Goal: Information Seeking & Learning: Compare options

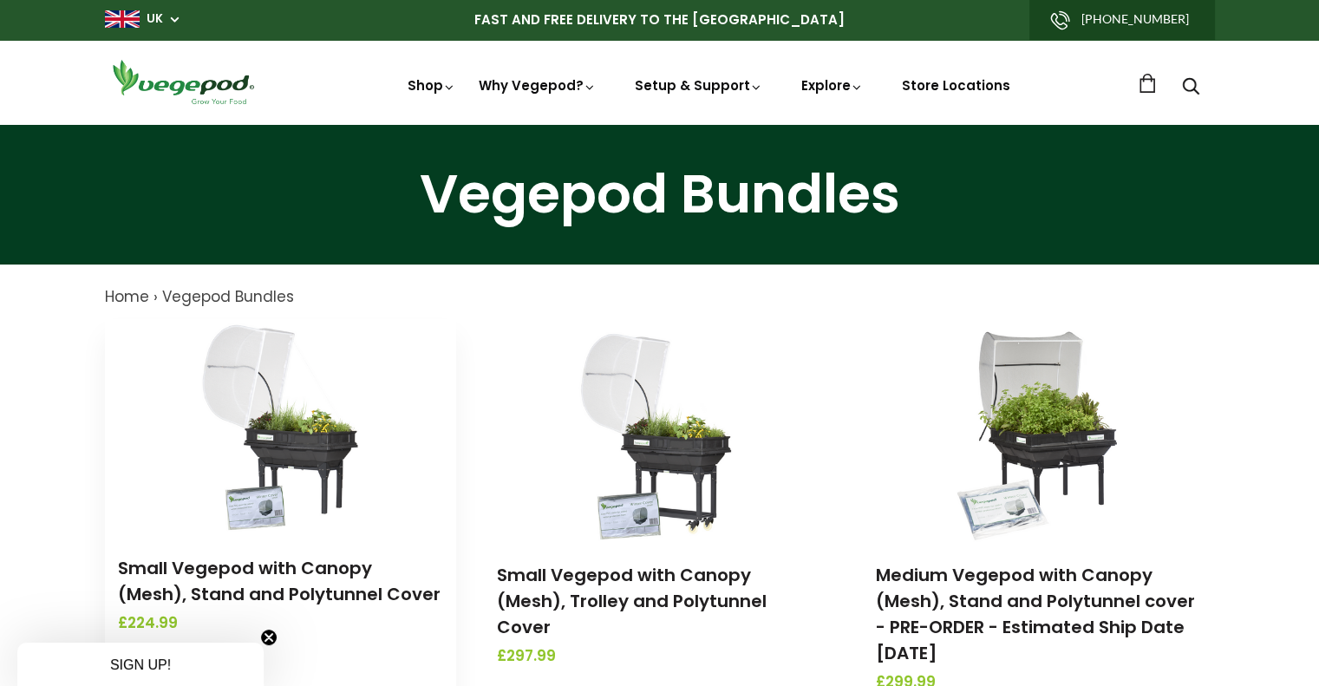
click at [267, 424] on img at bounding box center [280, 427] width 182 height 217
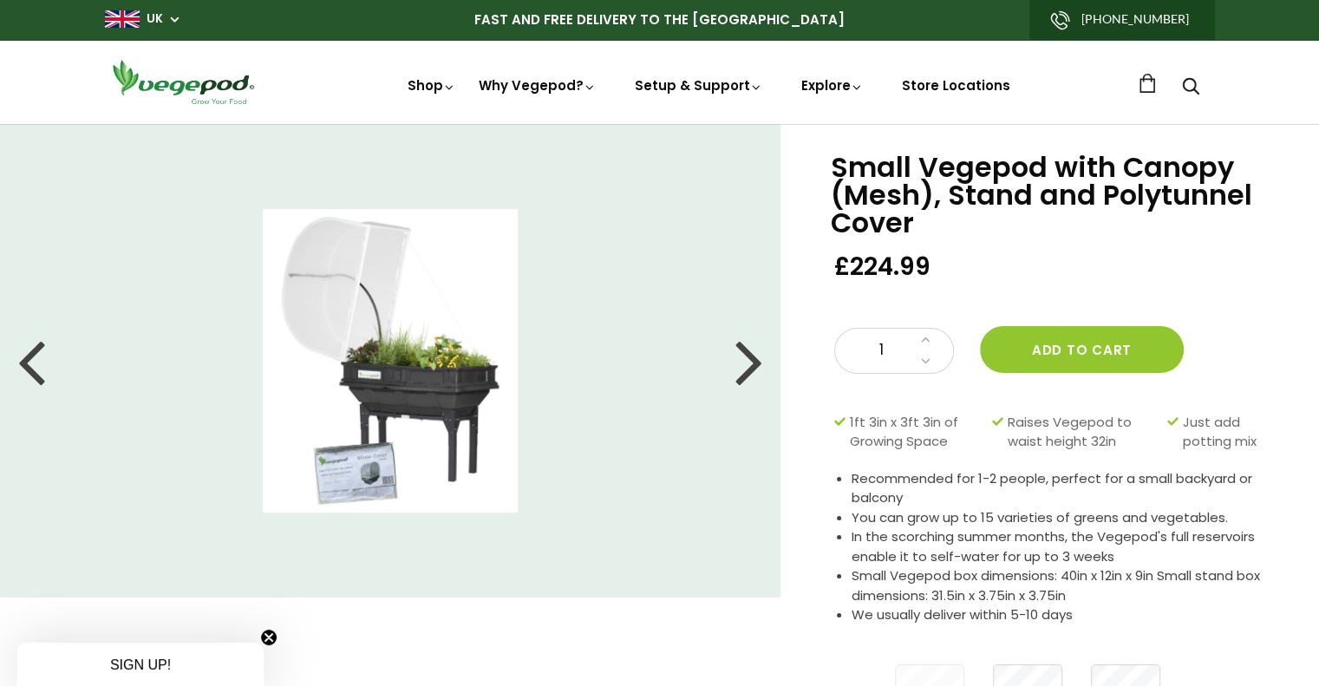
click at [743, 368] on div at bounding box center [750, 361] width 28 height 78
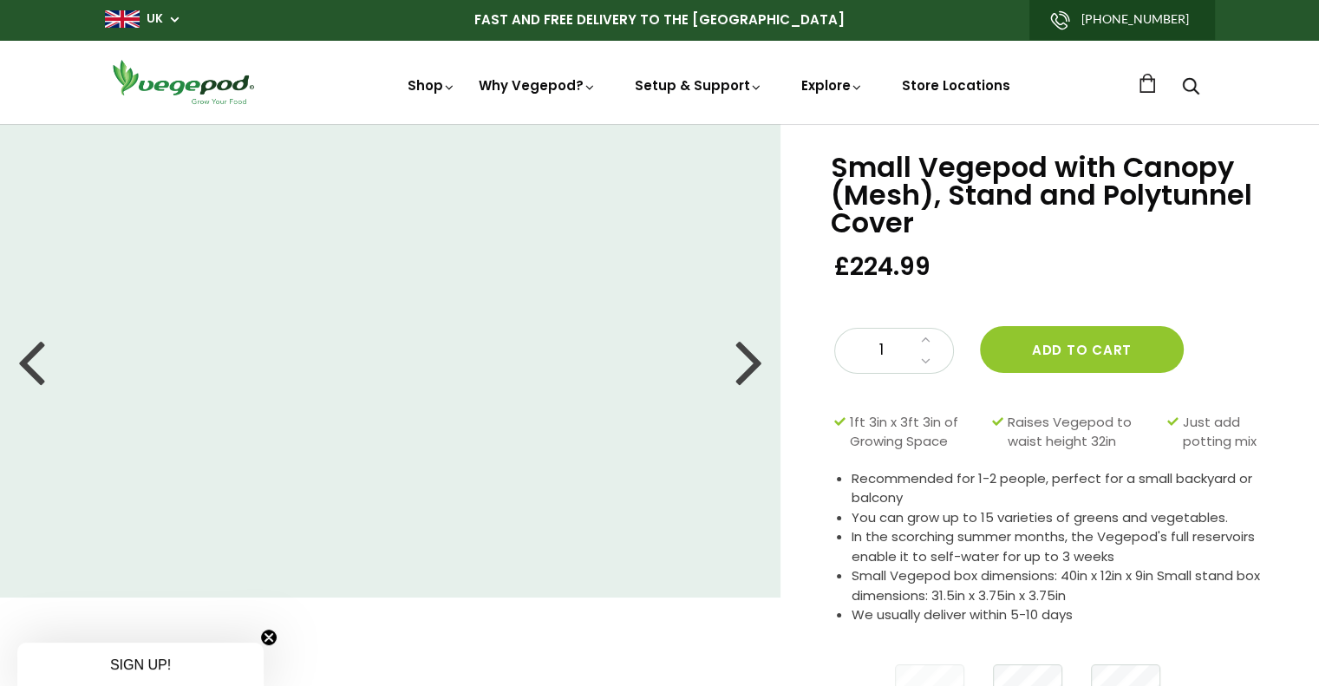
click at [743, 368] on div at bounding box center [750, 361] width 28 height 78
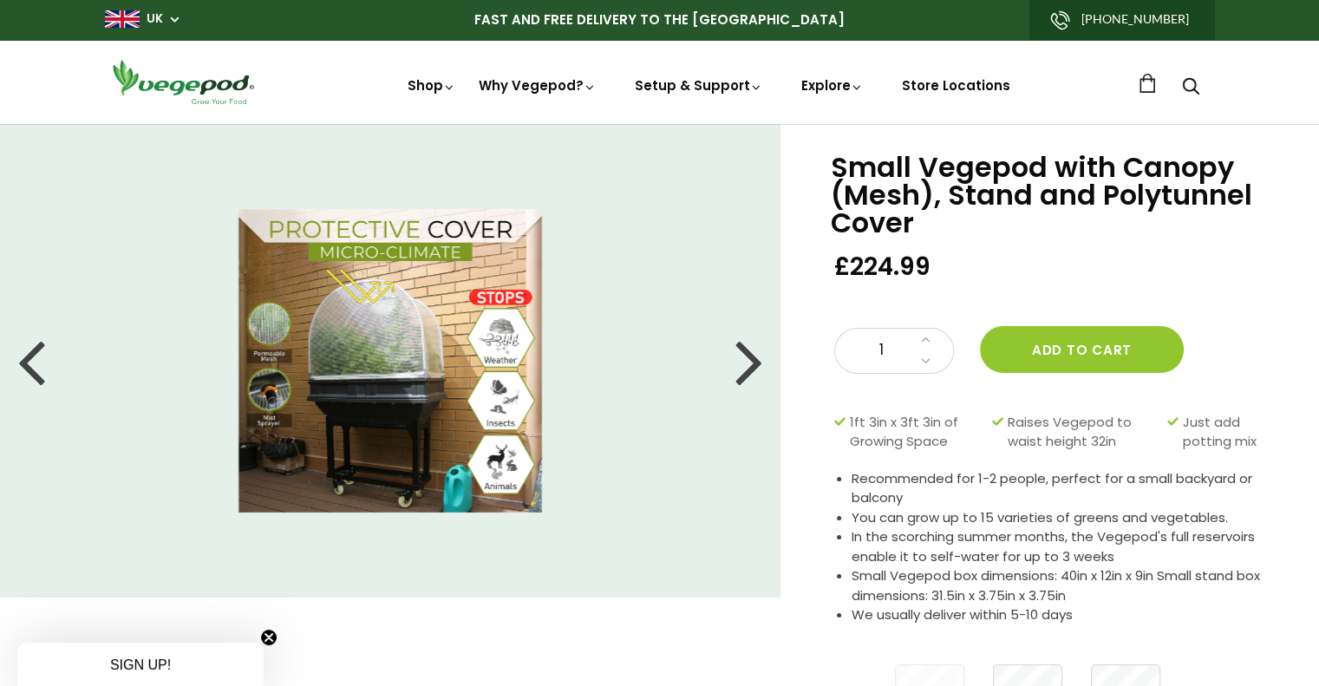
click at [743, 368] on div at bounding box center [750, 361] width 28 height 78
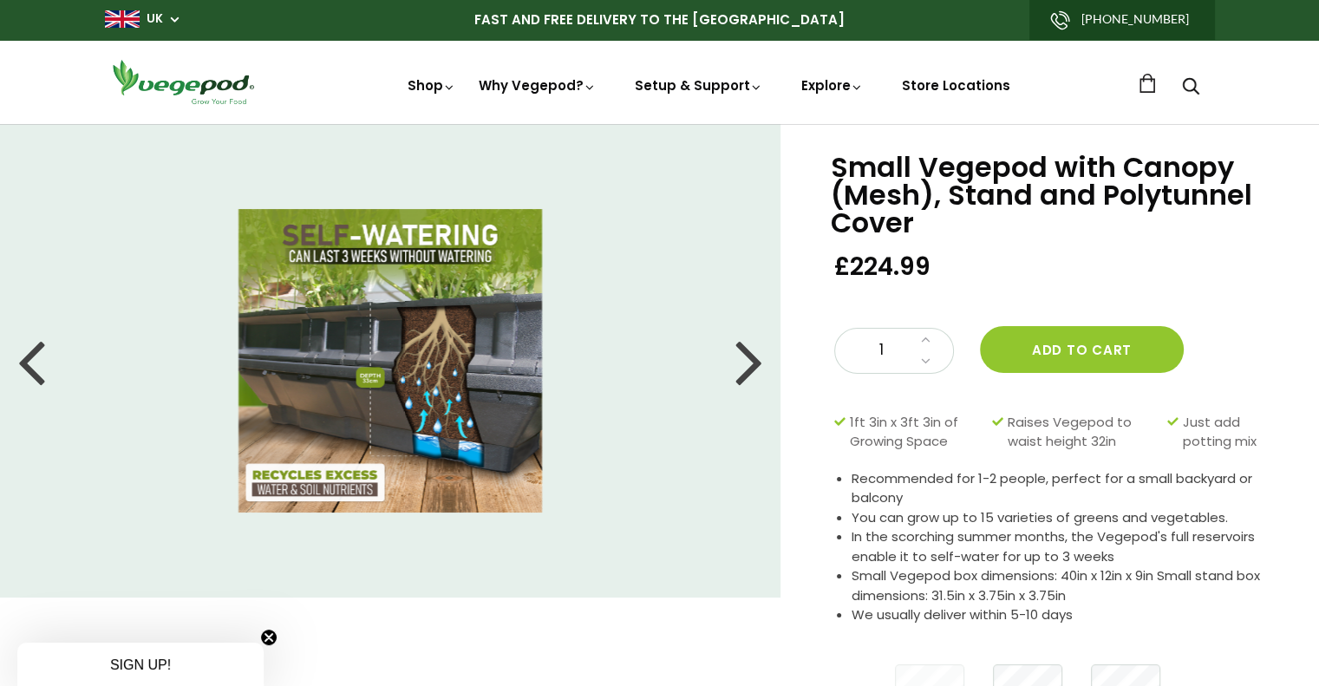
click at [743, 368] on div at bounding box center [750, 361] width 28 height 78
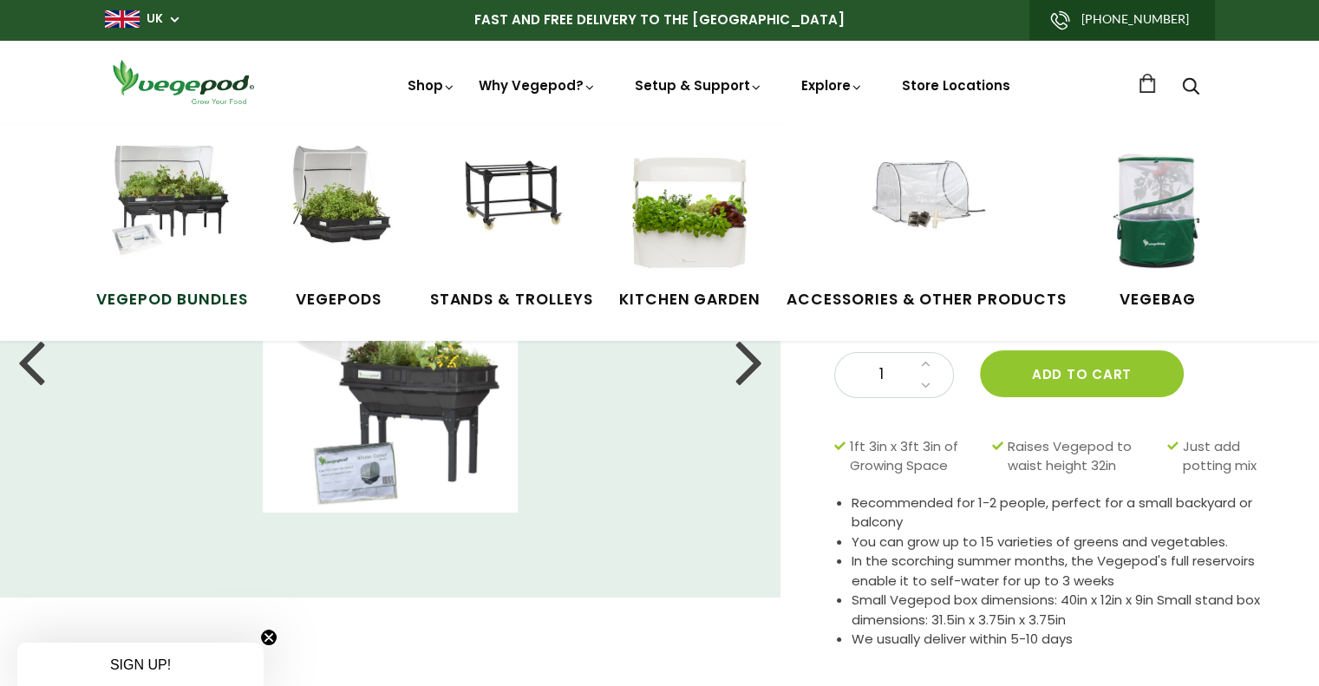
click at [212, 186] on img at bounding box center [172, 211] width 130 height 130
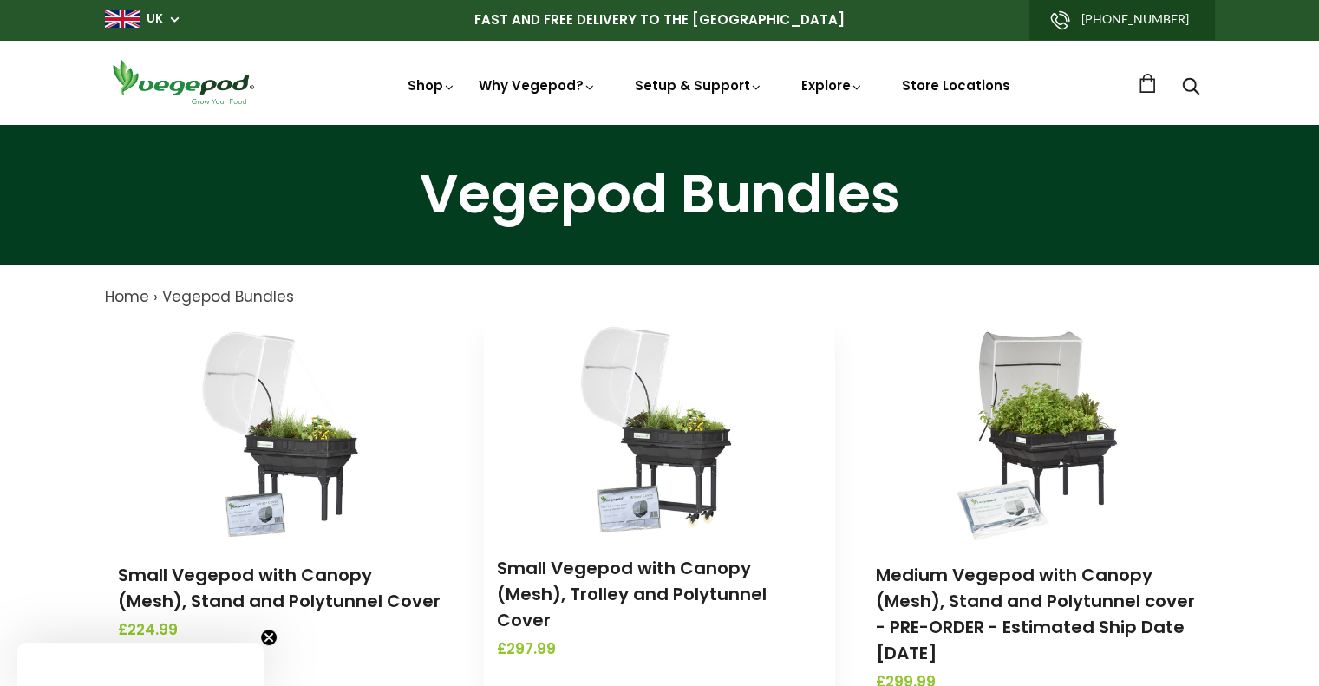
click at [656, 416] on img at bounding box center [659, 427] width 182 height 217
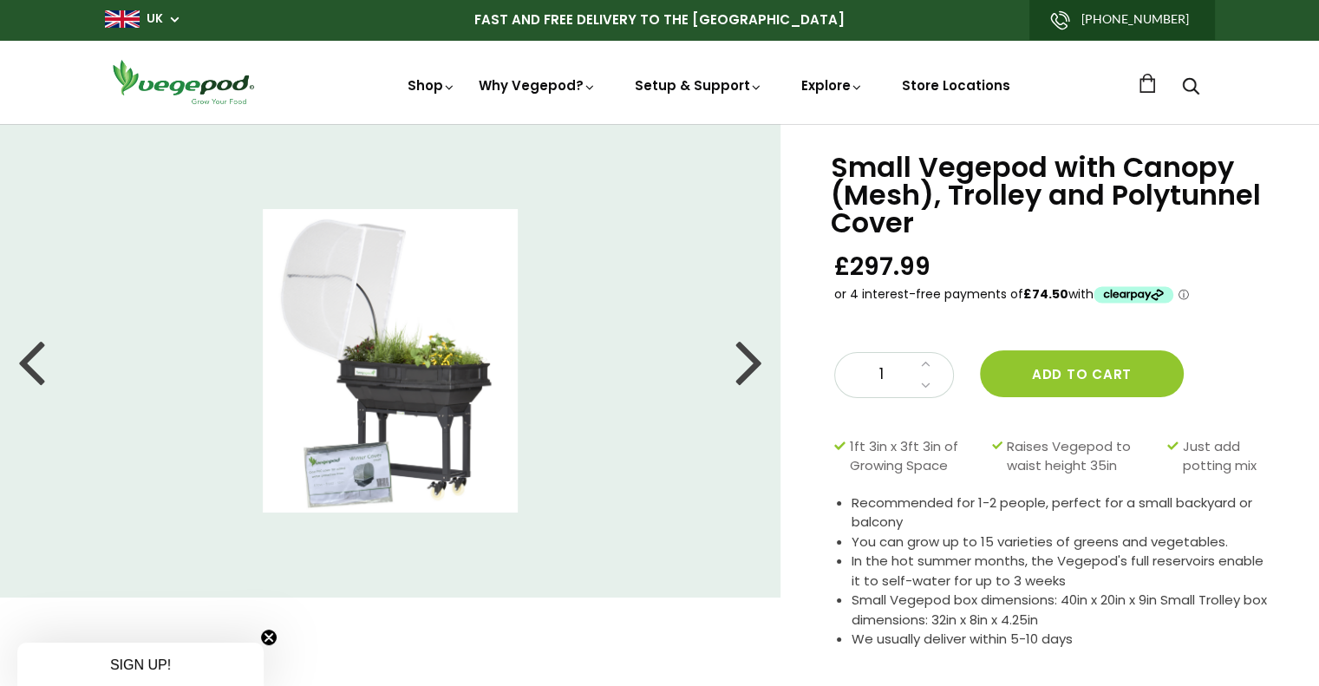
click at [749, 370] on div at bounding box center [750, 361] width 28 height 78
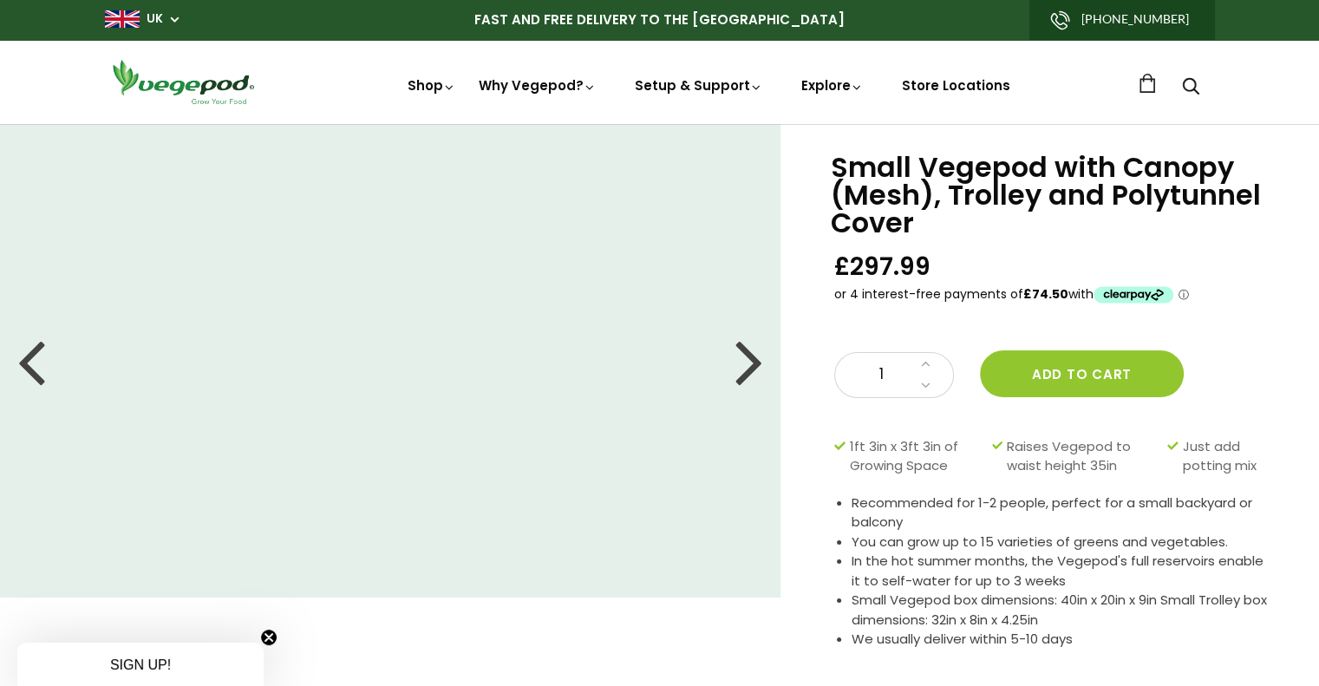
click at [749, 370] on div at bounding box center [750, 361] width 28 height 78
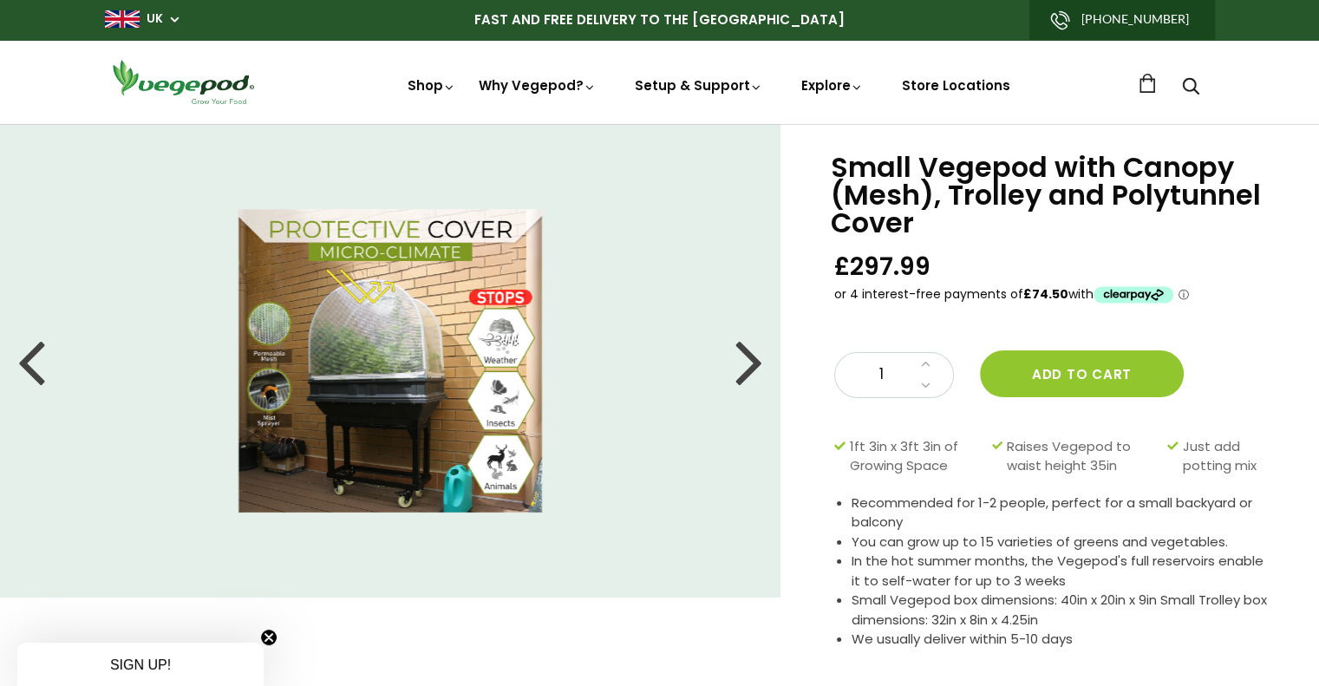
click at [749, 370] on div at bounding box center [750, 361] width 28 height 78
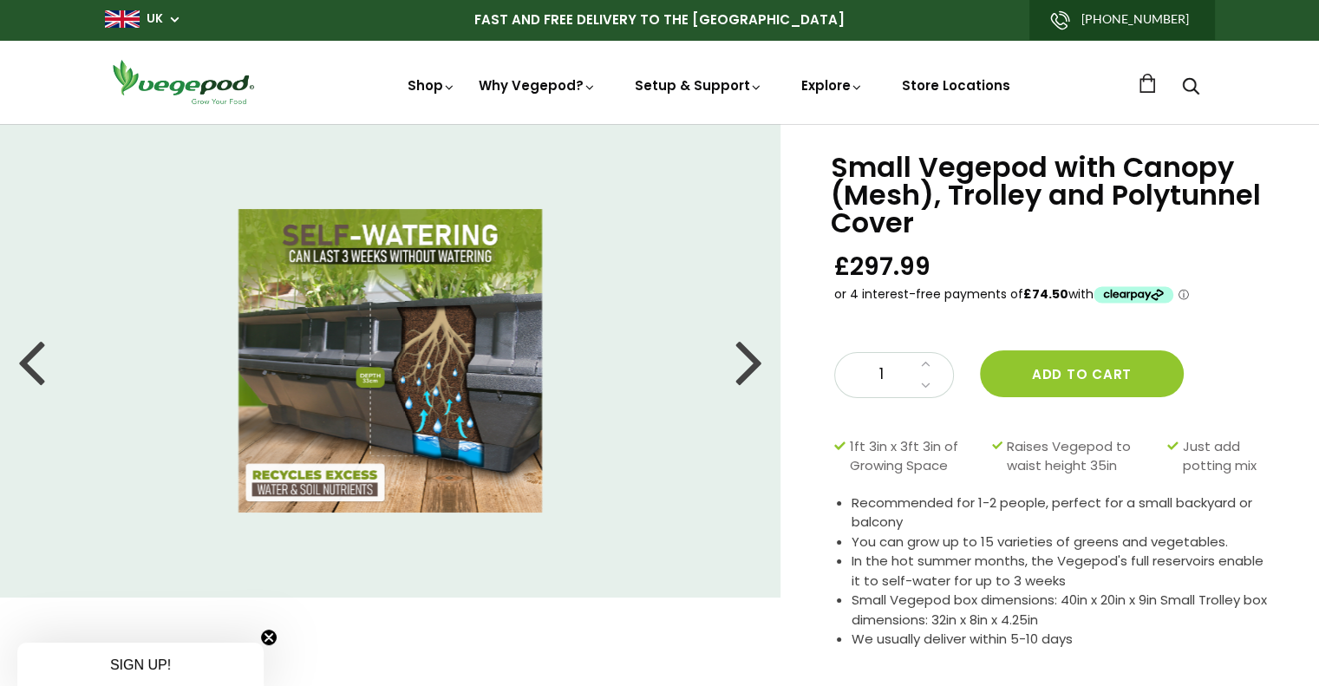
click at [749, 370] on div at bounding box center [750, 361] width 28 height 78
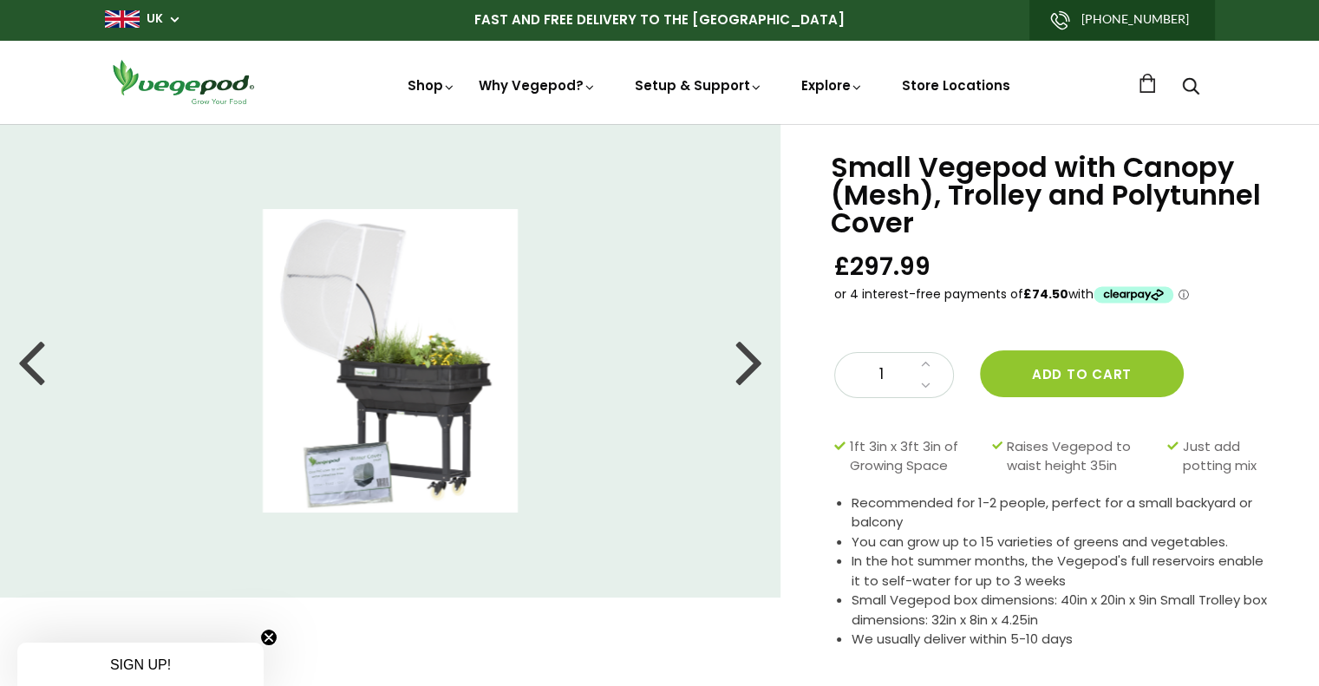
click at [749, 370] on div at bounding box center [750, 361] width 28 height 78
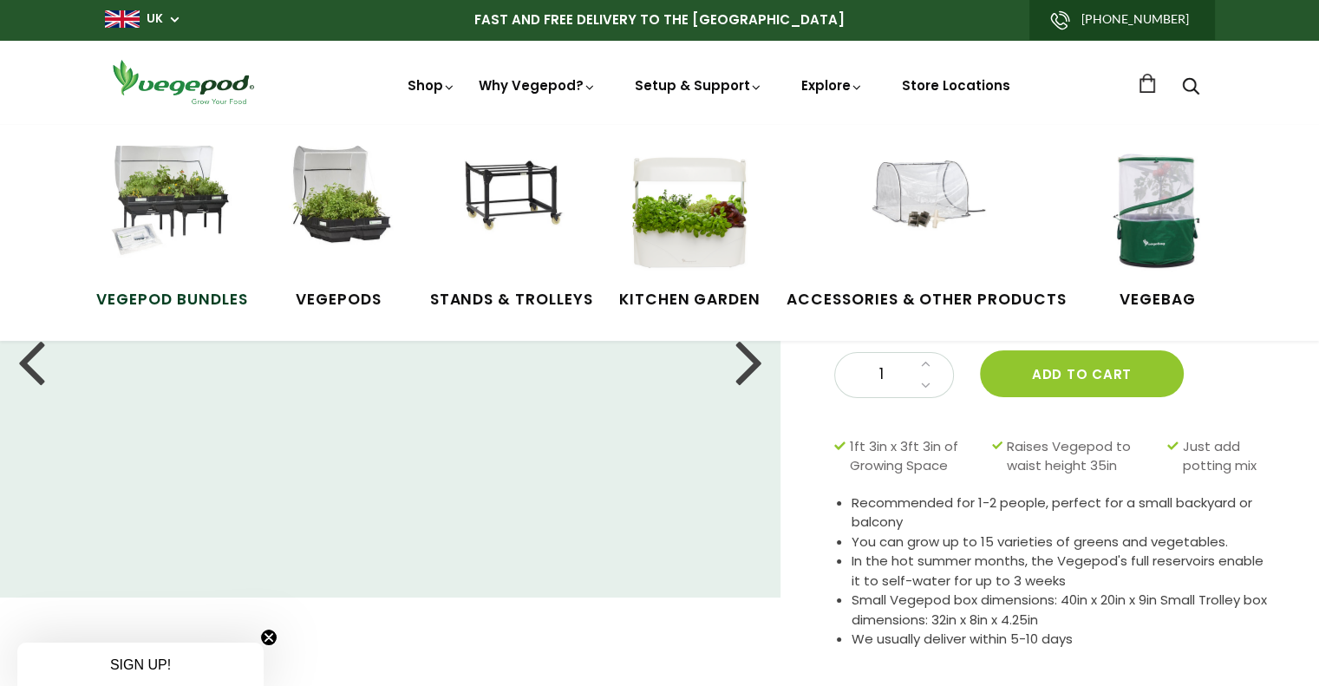
click at [224, 219] on img at bounding box center [172, 211] width 130 height 130
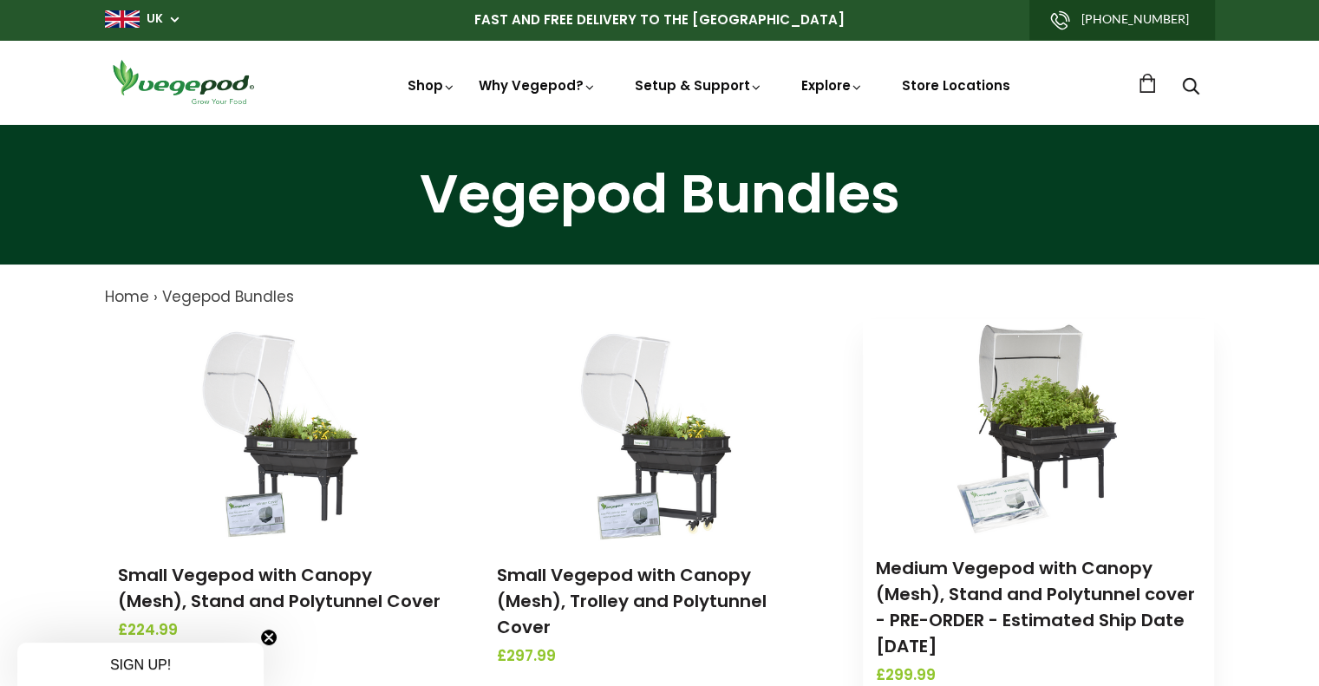
click at [1014, 451] on img at bounding box center [1039, 427] width 182 height 217
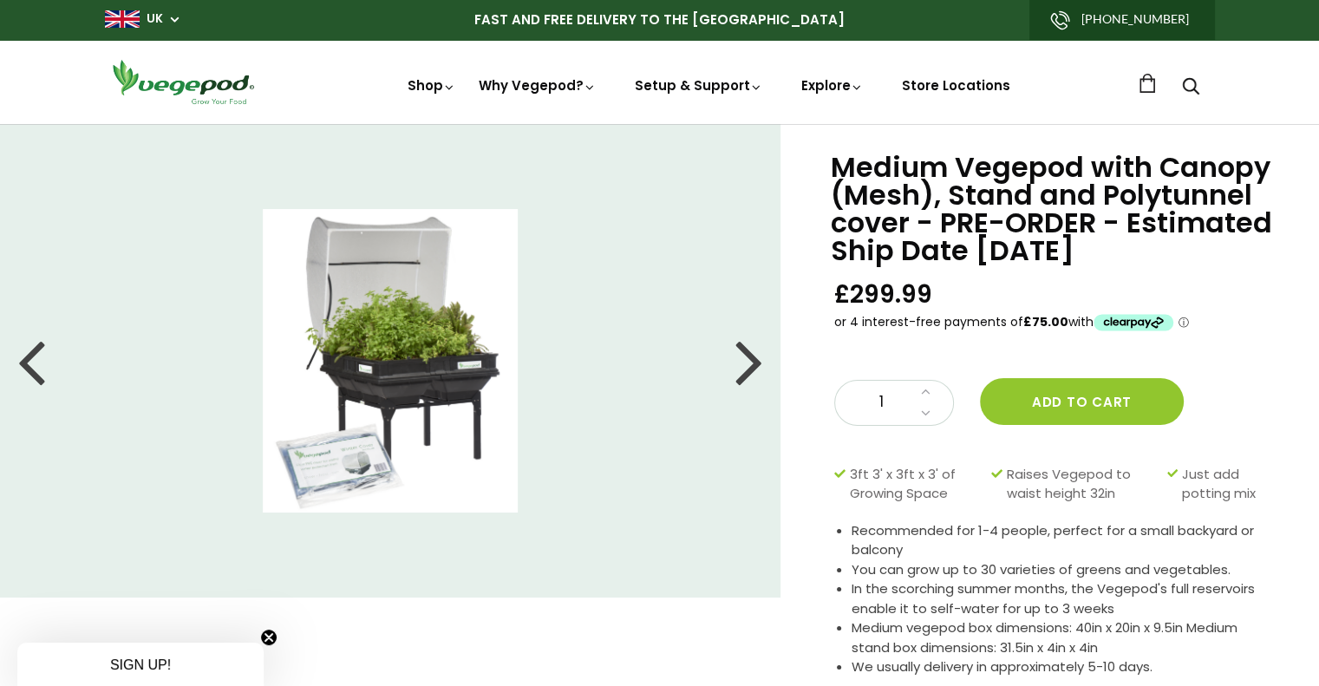
click at [753, 374] on div at bounding box center [750, 361] width 28 height 78
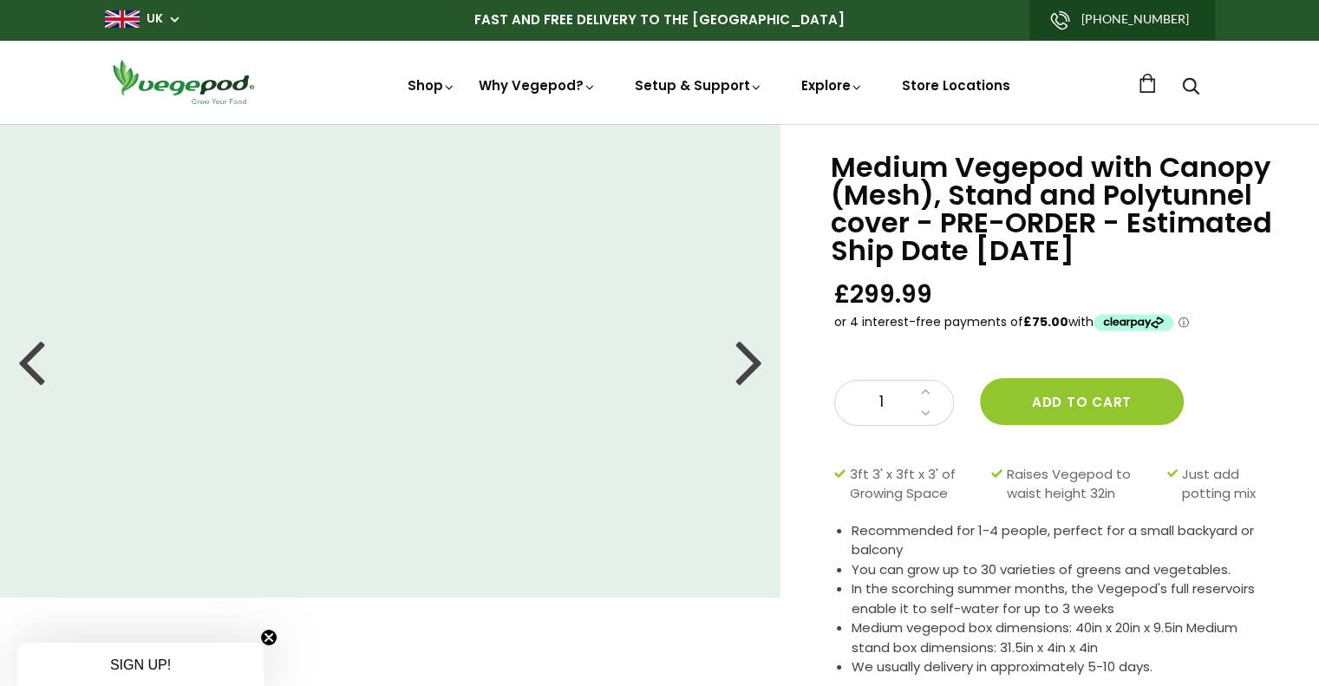
click at [753, 374] on div at bounding box center [750, 361] width 28 height 78
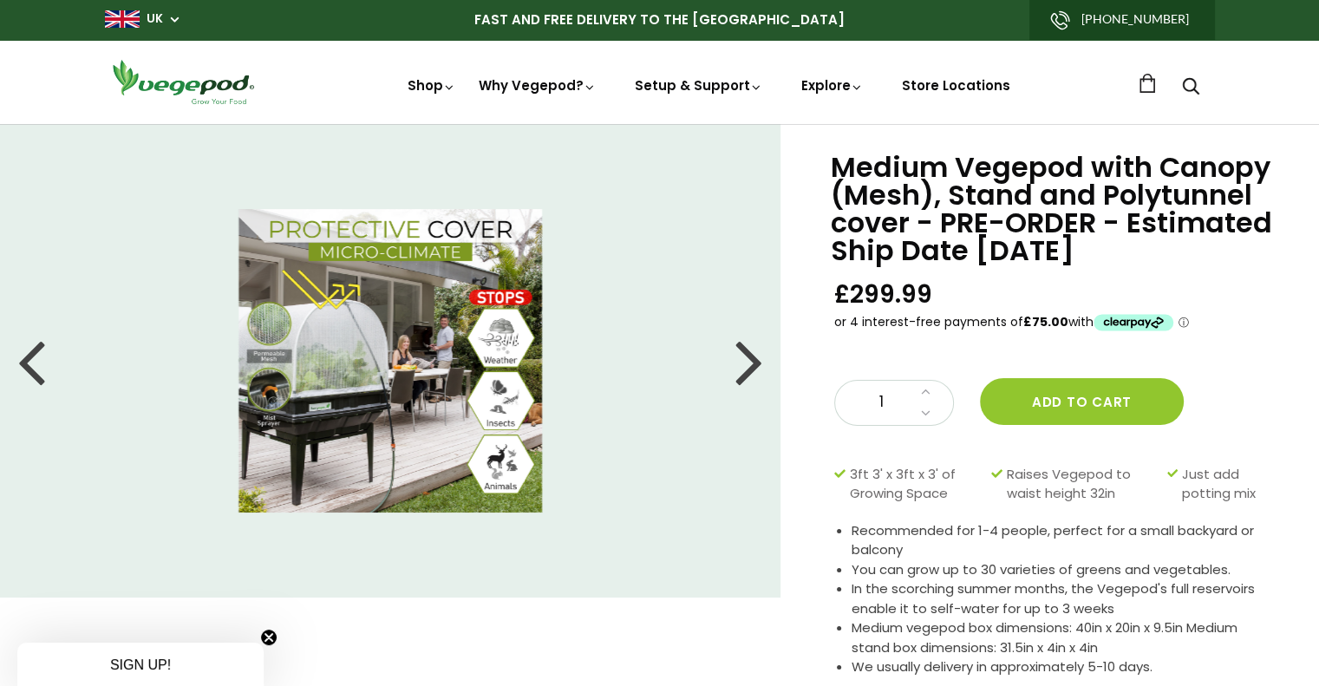
click at [753, 374] on div at bounding box center [750, 361] width 28 height 78
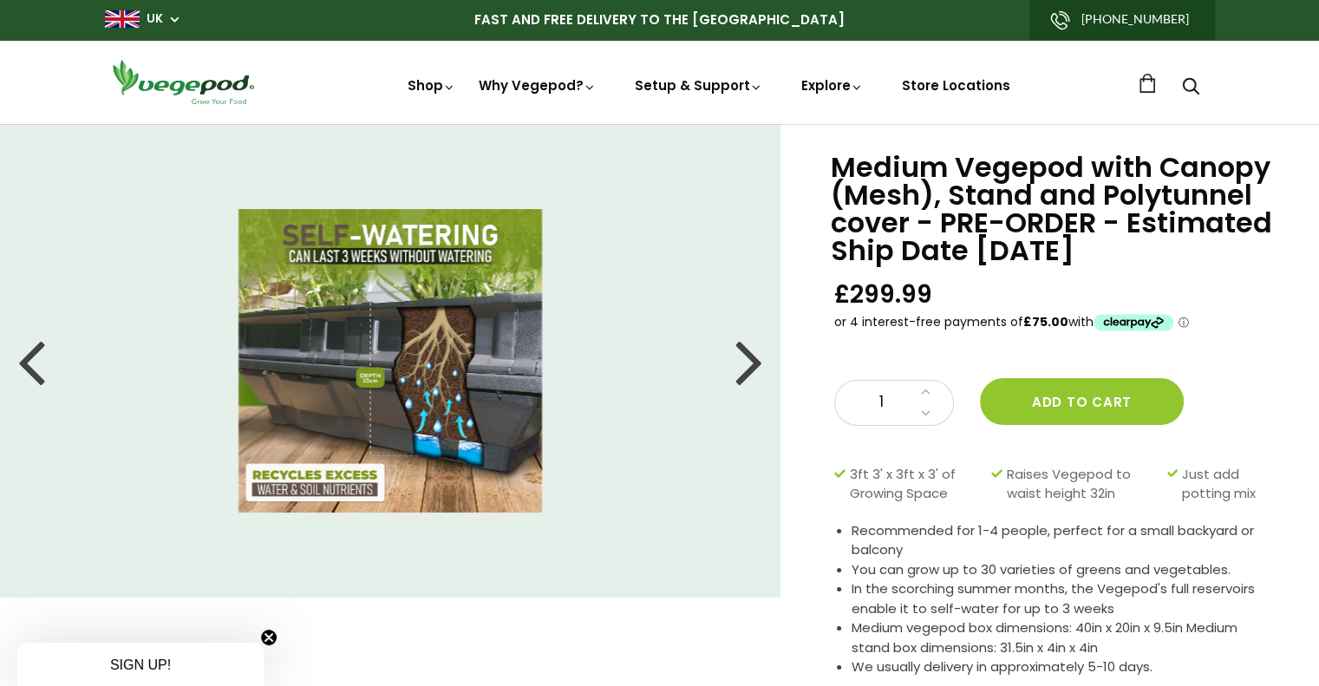
click at [753, 374] on div at bounding box center [750, 361] width 28 height 78
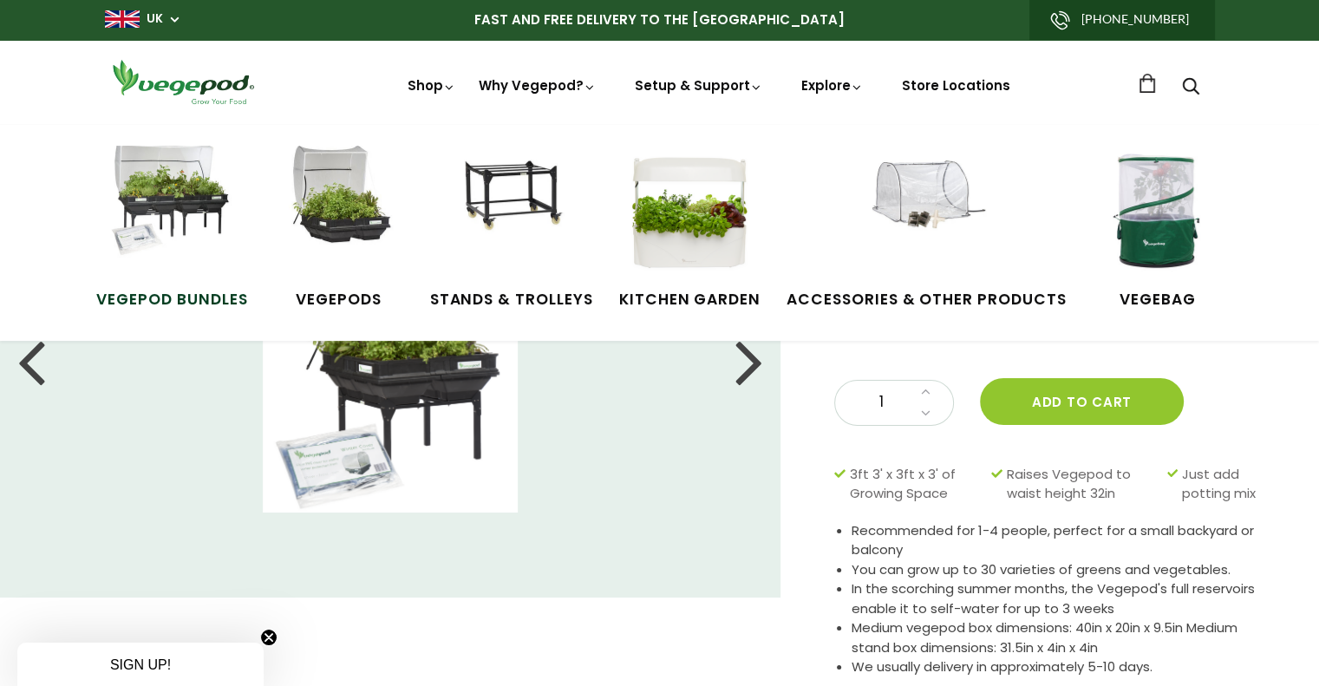
click at [215, 198] on img at bounding box center [172, 211] width 130 height 130
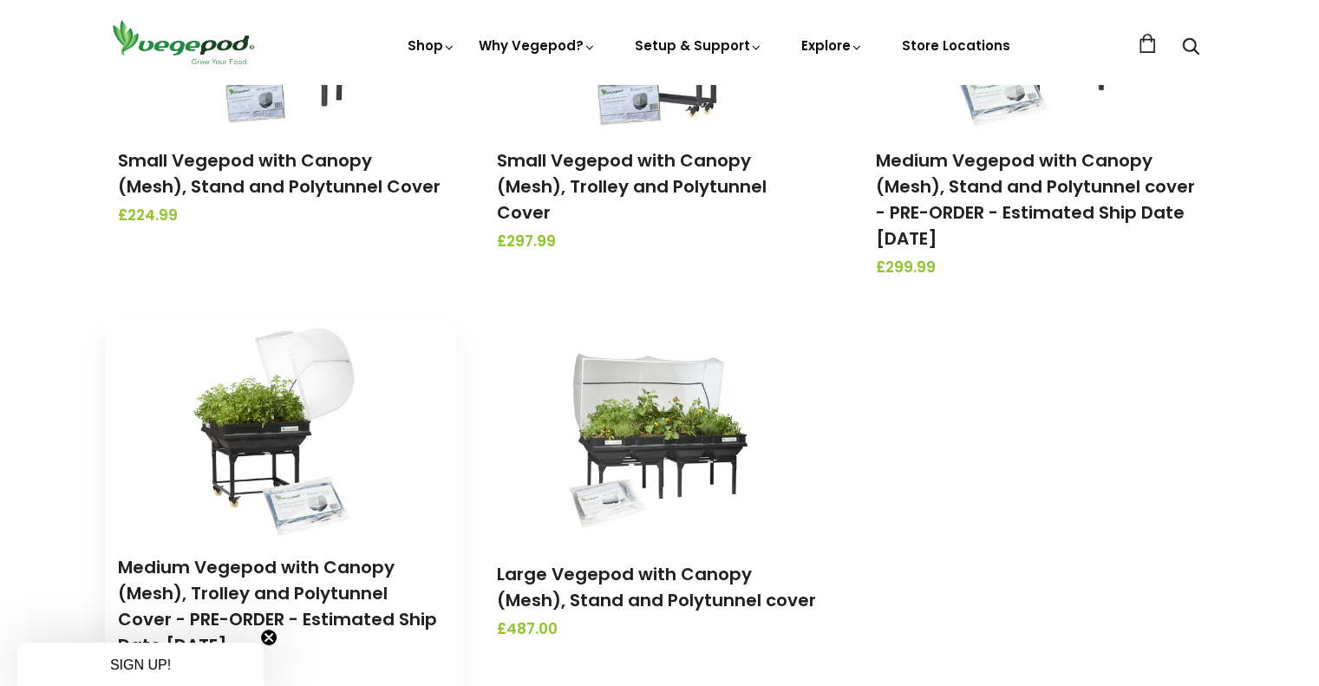
scroll to position [434, 0]
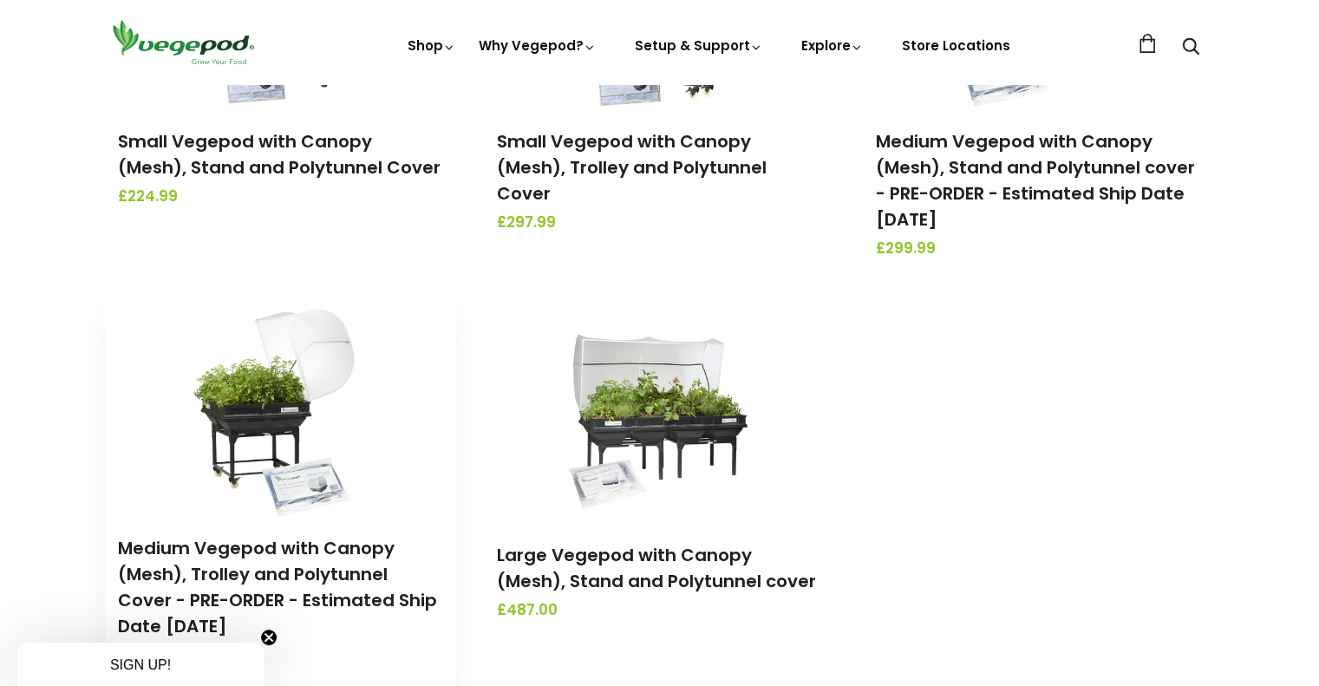
click at [278, 436] on img at bounding box center [280, 407] width 182 height 217
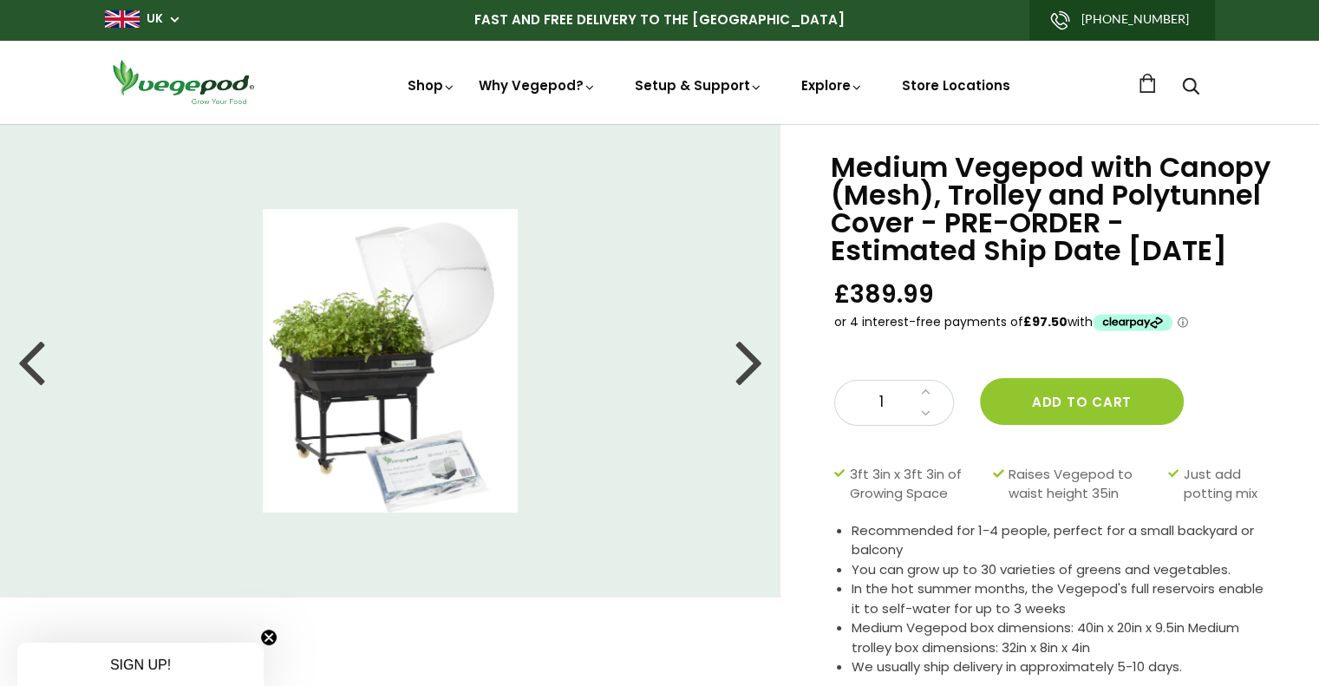
click at [754, 374] on div at bounding box center [750, 361] width 28 height 78
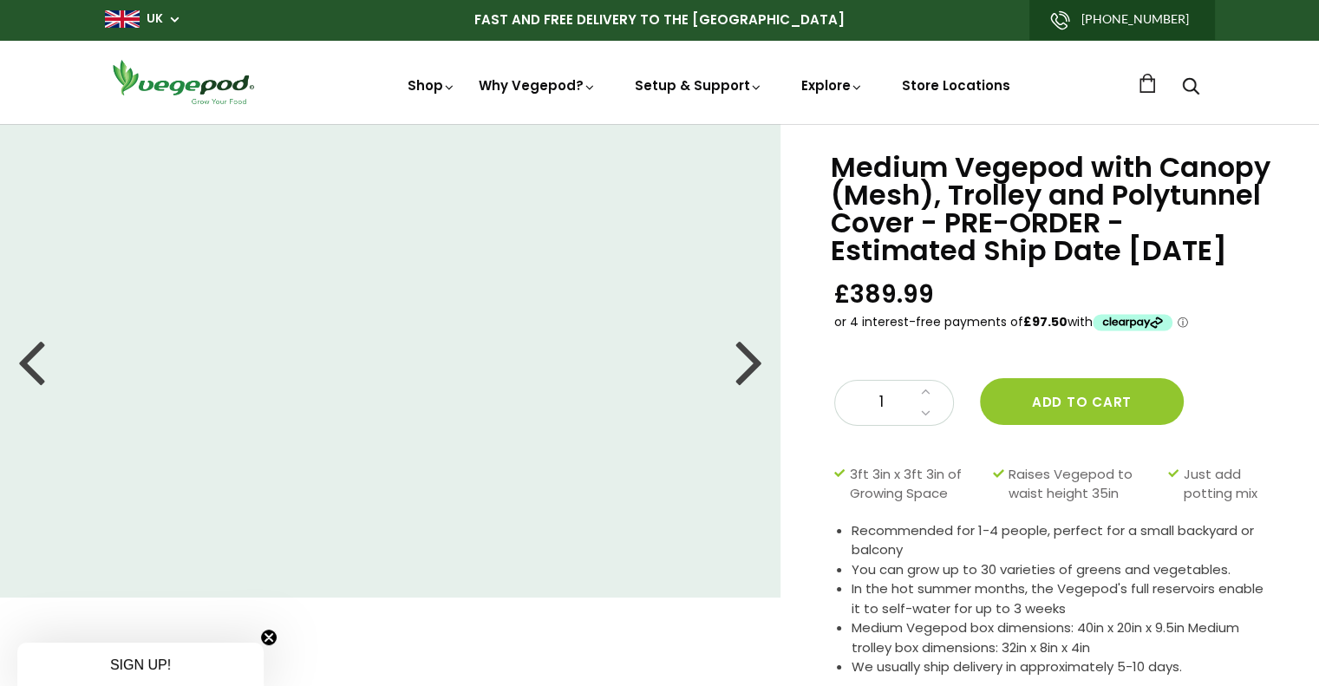
click at [754, 374] on div at bounding box center [750, 361] width 28 height 78
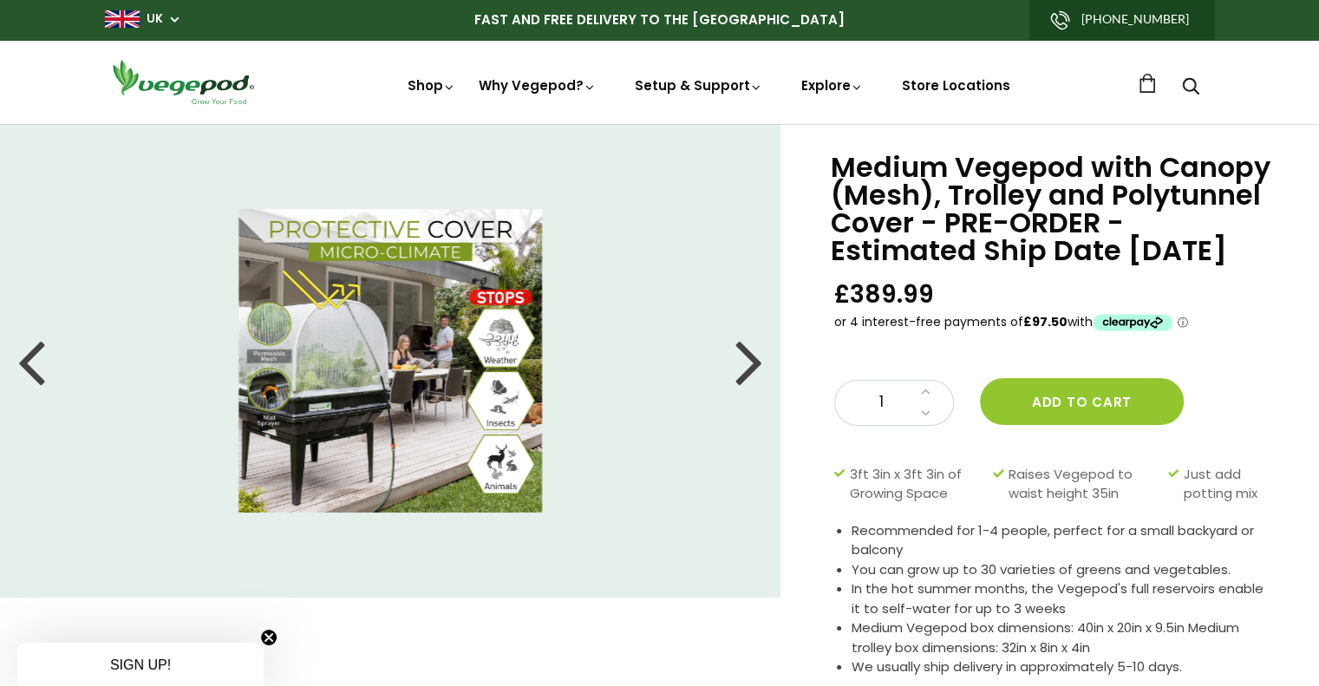
click at [754, 374] on div at bounding box center [750, 361] width 28 height 78
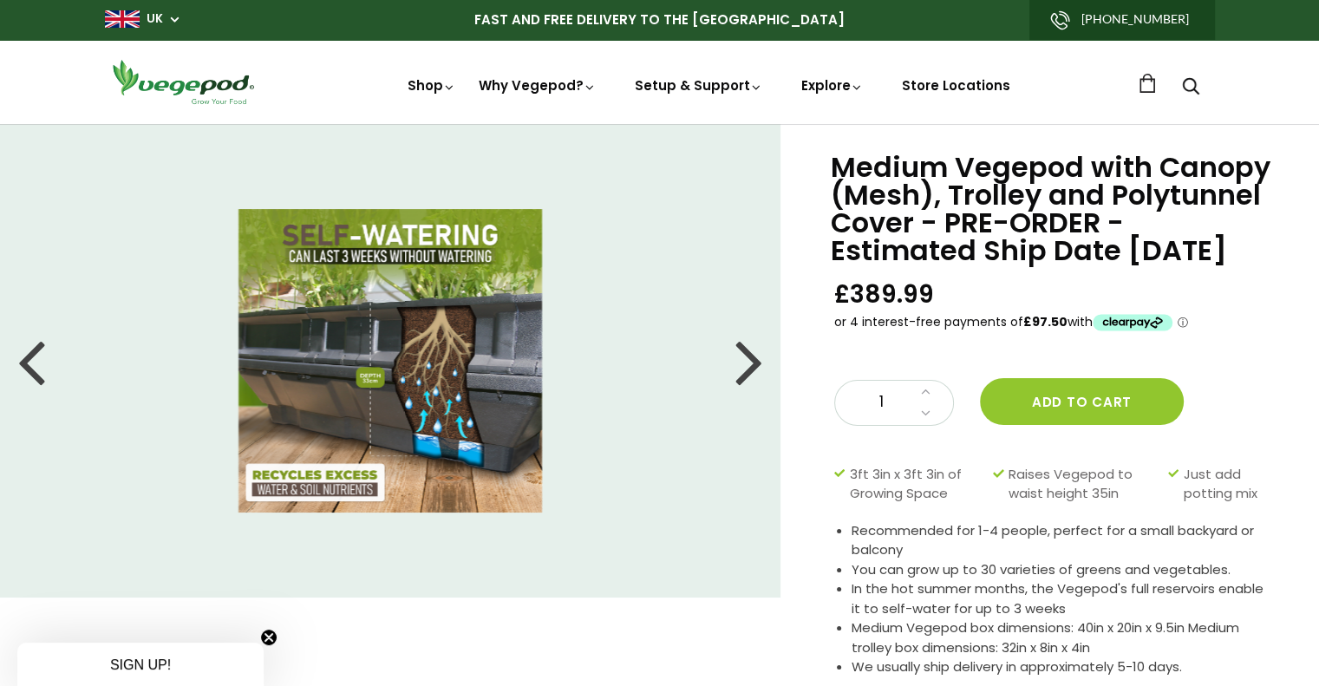
click at [754, 374] on div at bounding box center [750, 361] width 28 height 78
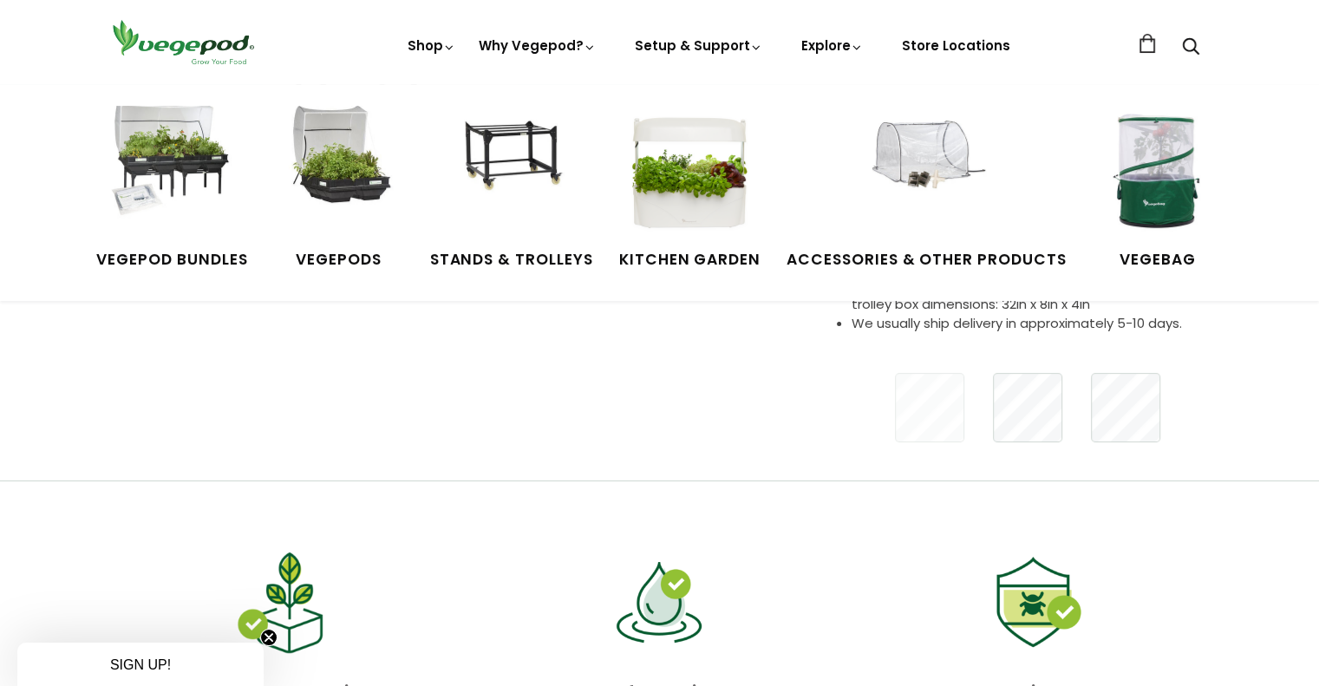
scroll to position [434, 0]
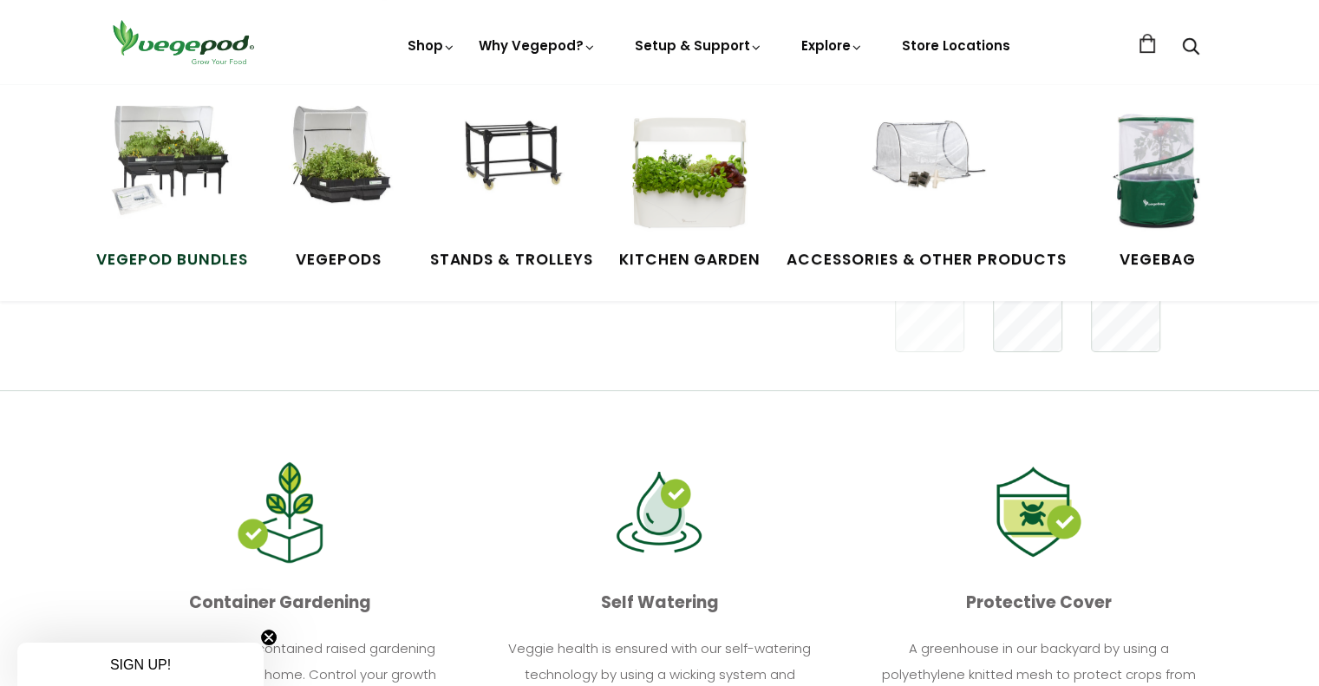
click at [216, 162] on img at bounding box center [172, 171] width 130 height 130
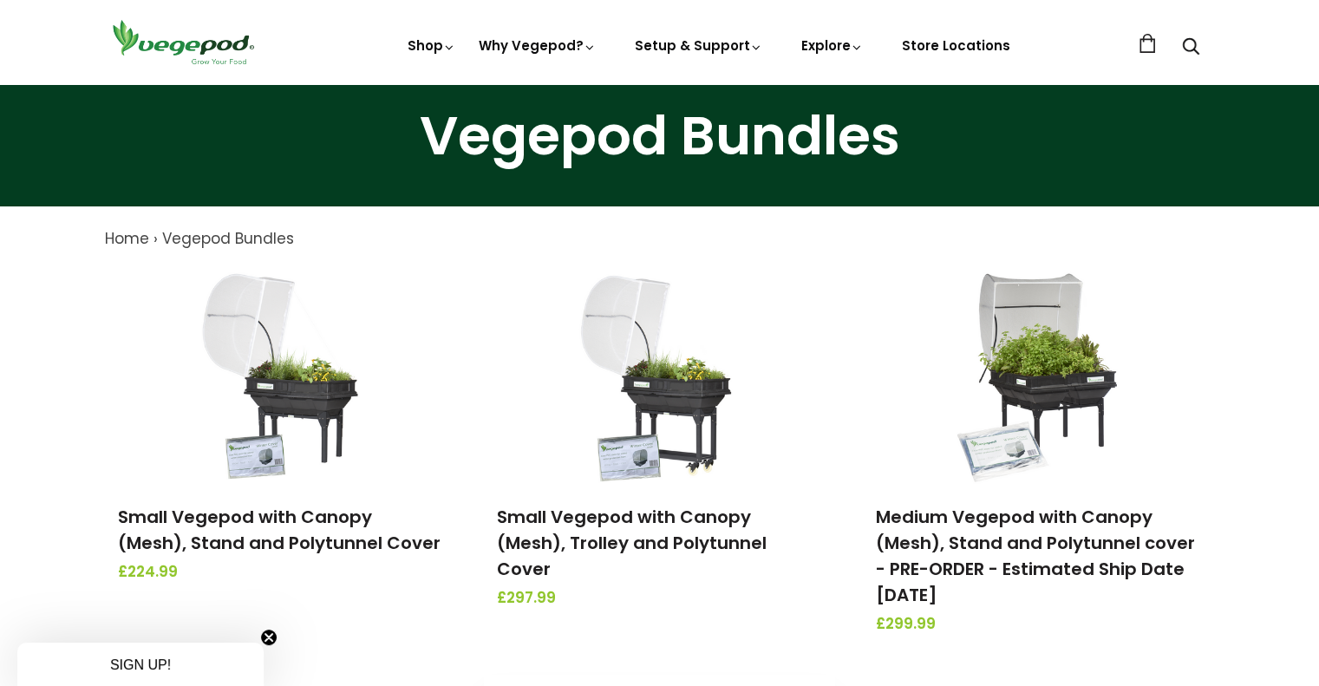
scroll to position [607, 0]
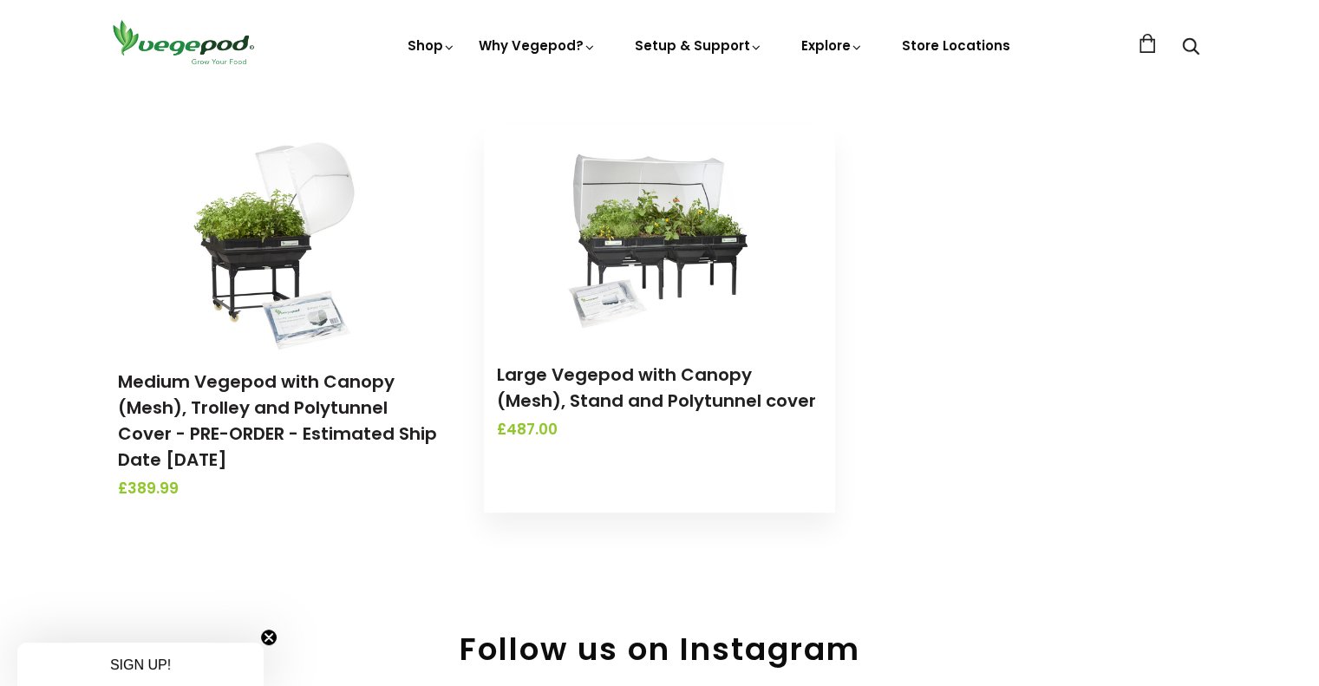
click at [607, 267] on img at bounding box center [659, 234] width 182 height 217
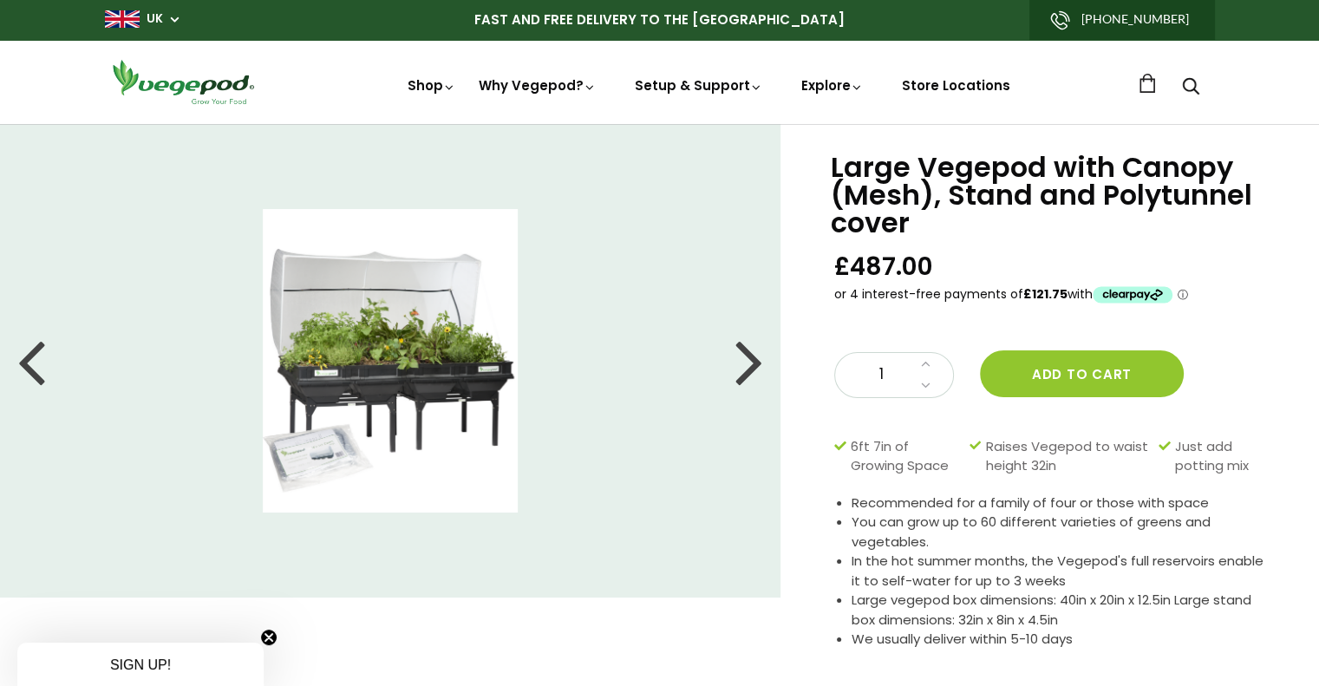
click at [753, 360] on div at bounding box center [750, 361] width 28 height 78
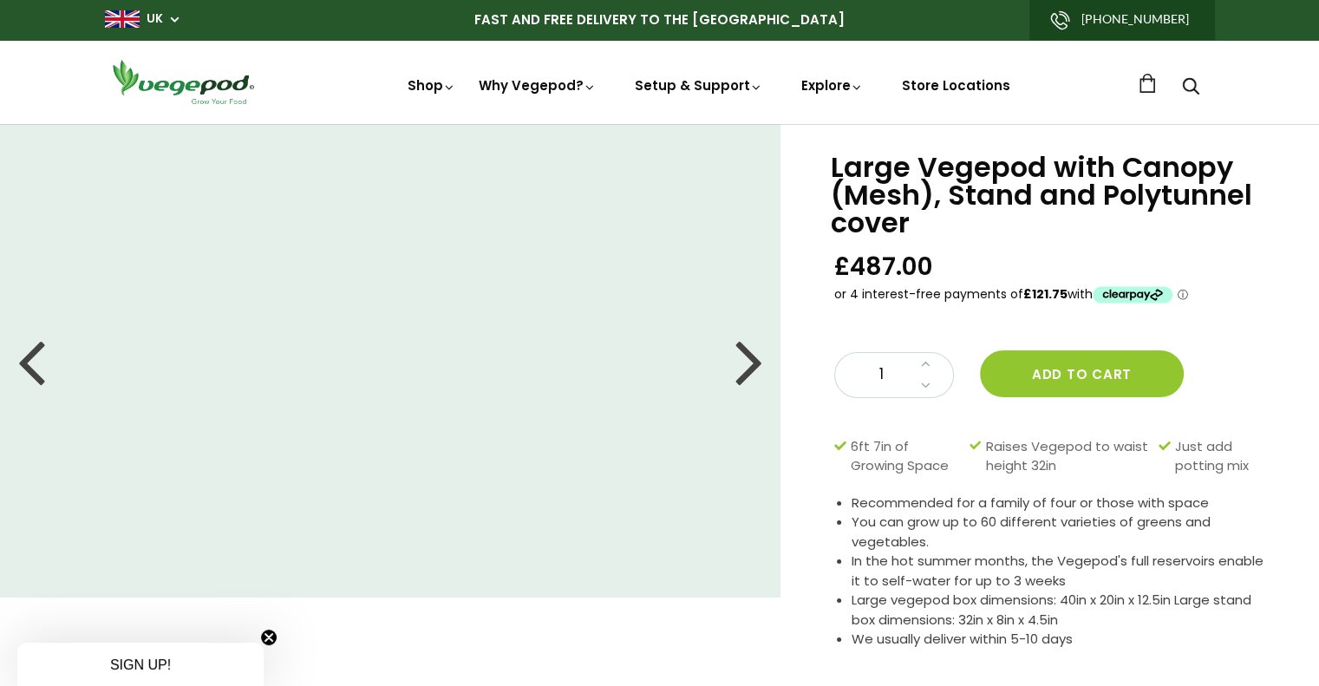
click at [753, 360] on div at bounding box center [750, 361] width 28 height 78
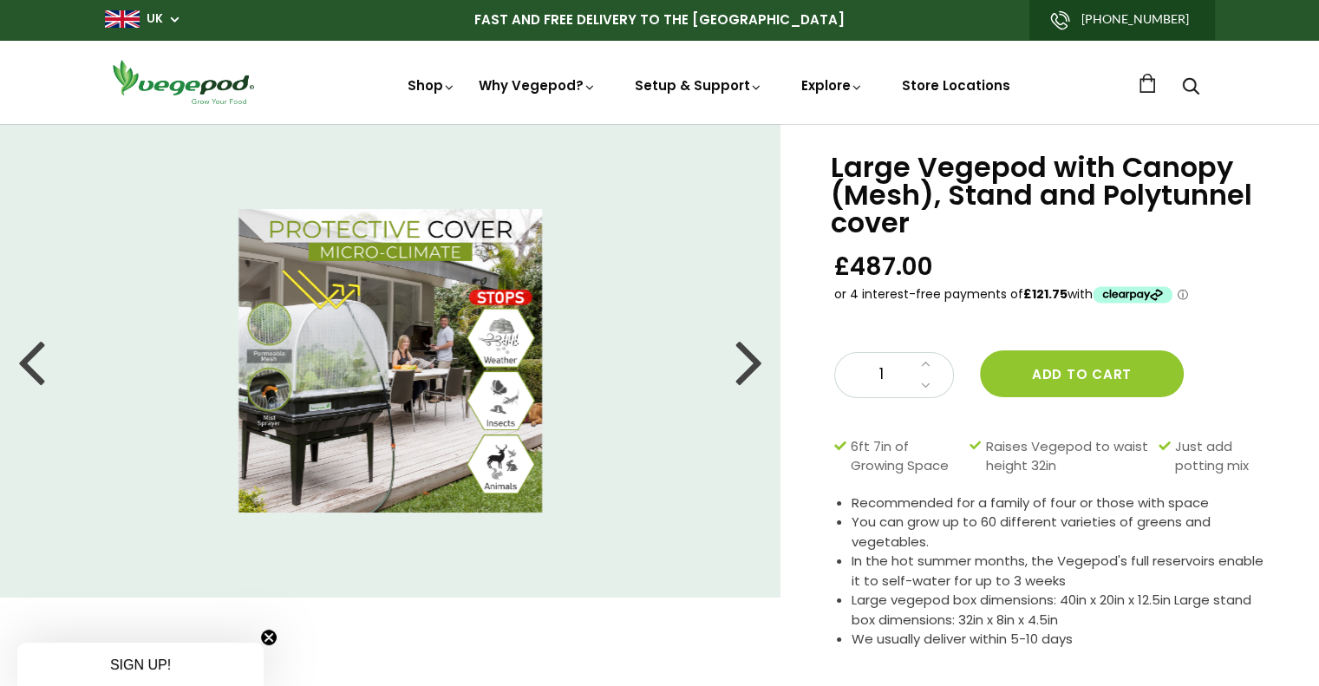
click at [753, 360] on div at bounding box center [750, 361] width 28 height 78
click at [754, 359] on div at bounding box center [750, 361] width 28 height 78
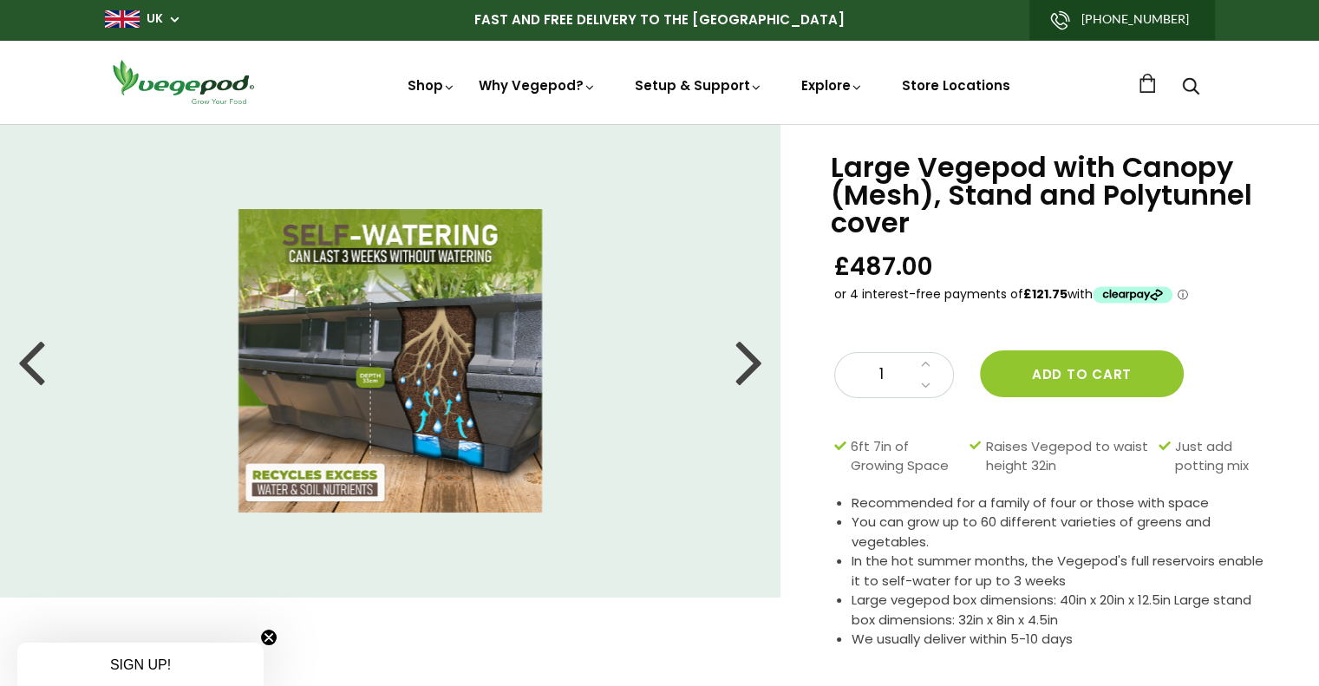
click at [754, 359] on div at bounding box center [750, 361] width 28 height 78
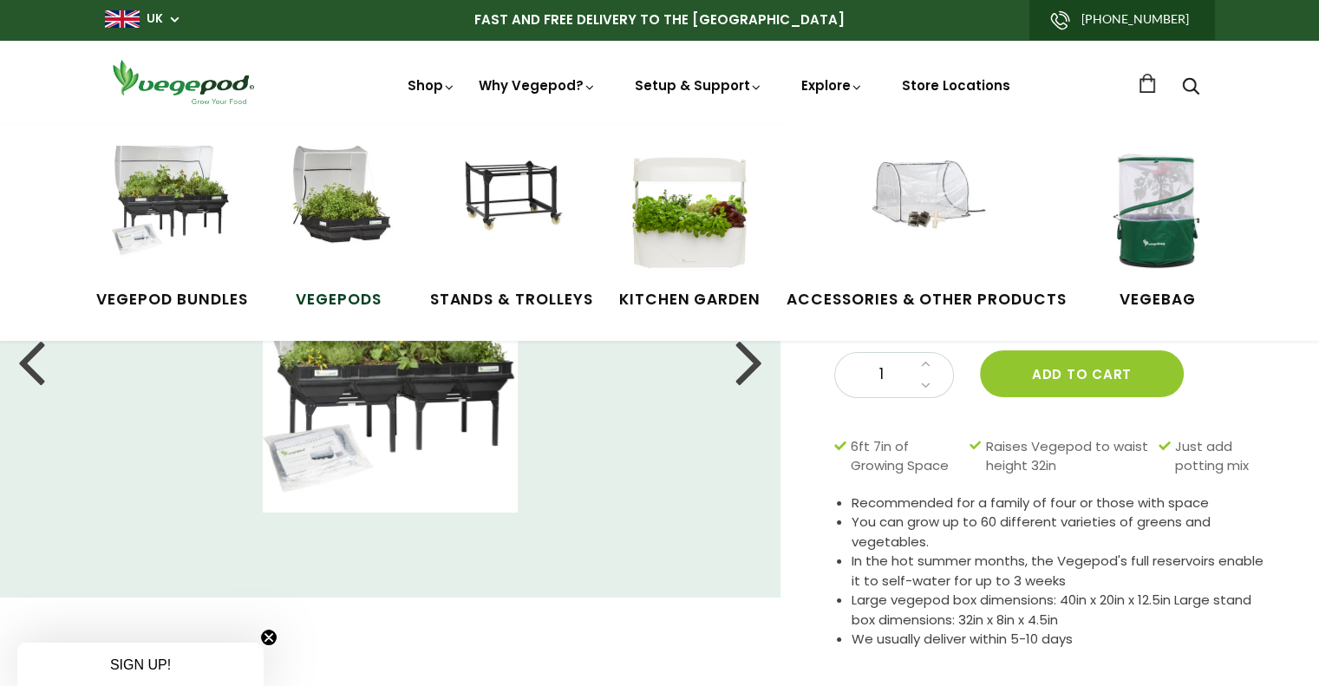
click at [350, 171] on img at bounding box center [339, 211] width 130 height 130
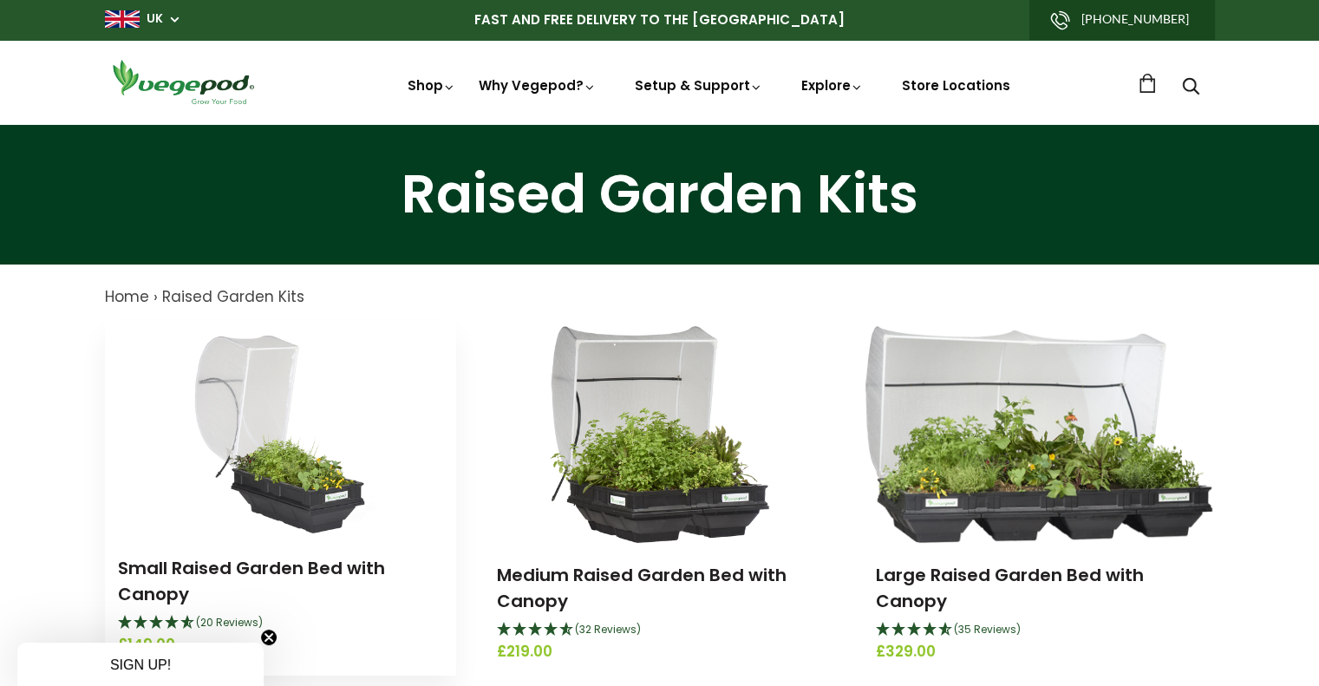
click at [318, 457] on img at bounding box center [280, 427] width 206 height 217
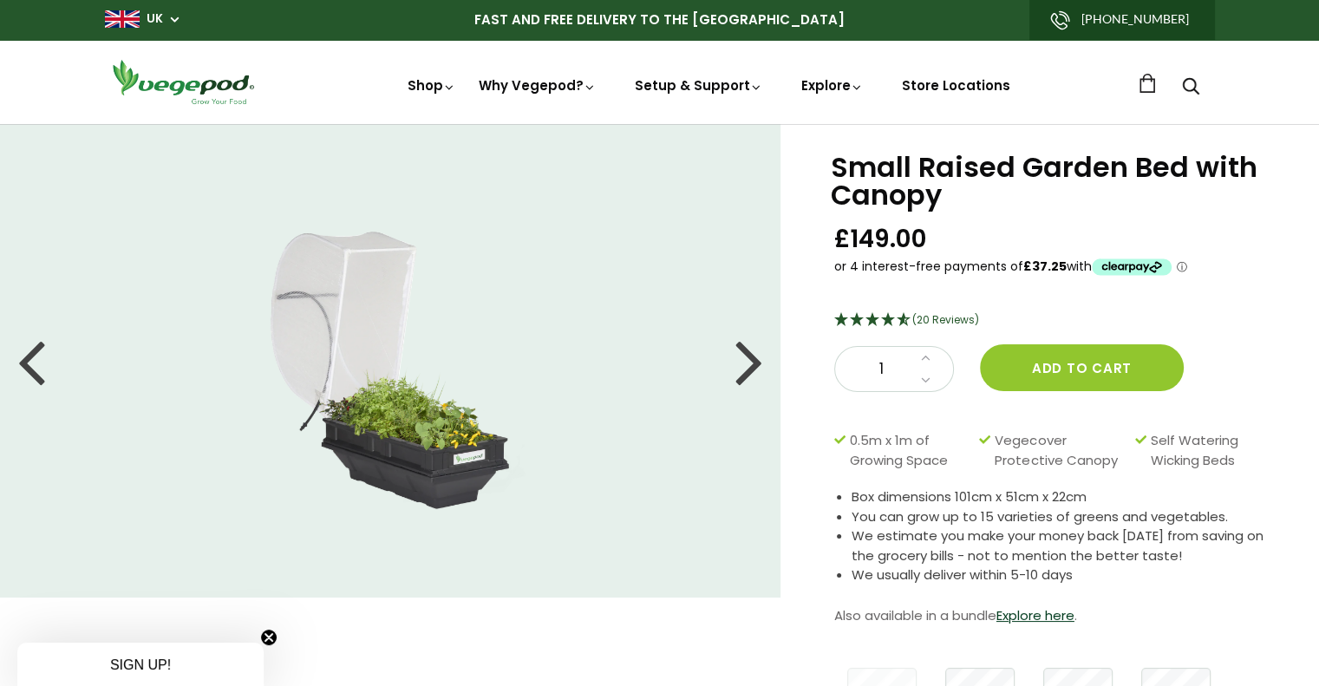
click at [746, 372] on div at bounding box center [750, 361] width 28 height 78
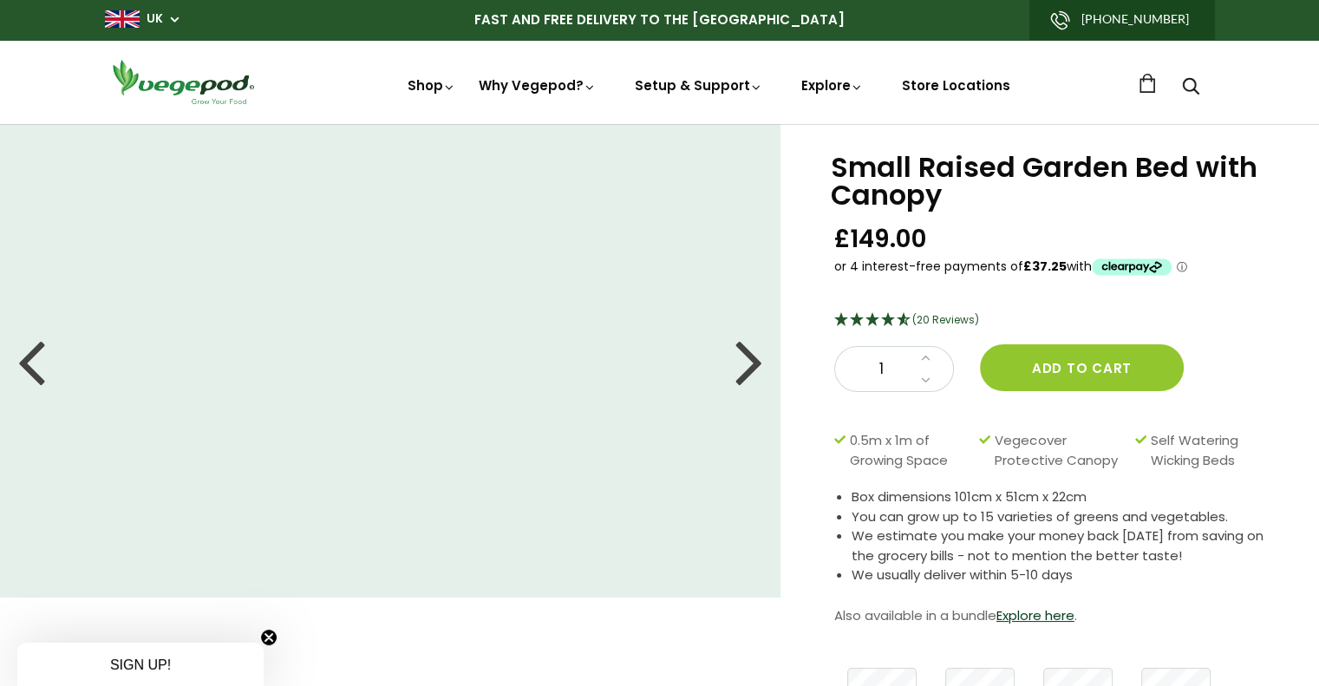
click at [746, 372] on div at bounding box center [750, 361] width 28 height 78
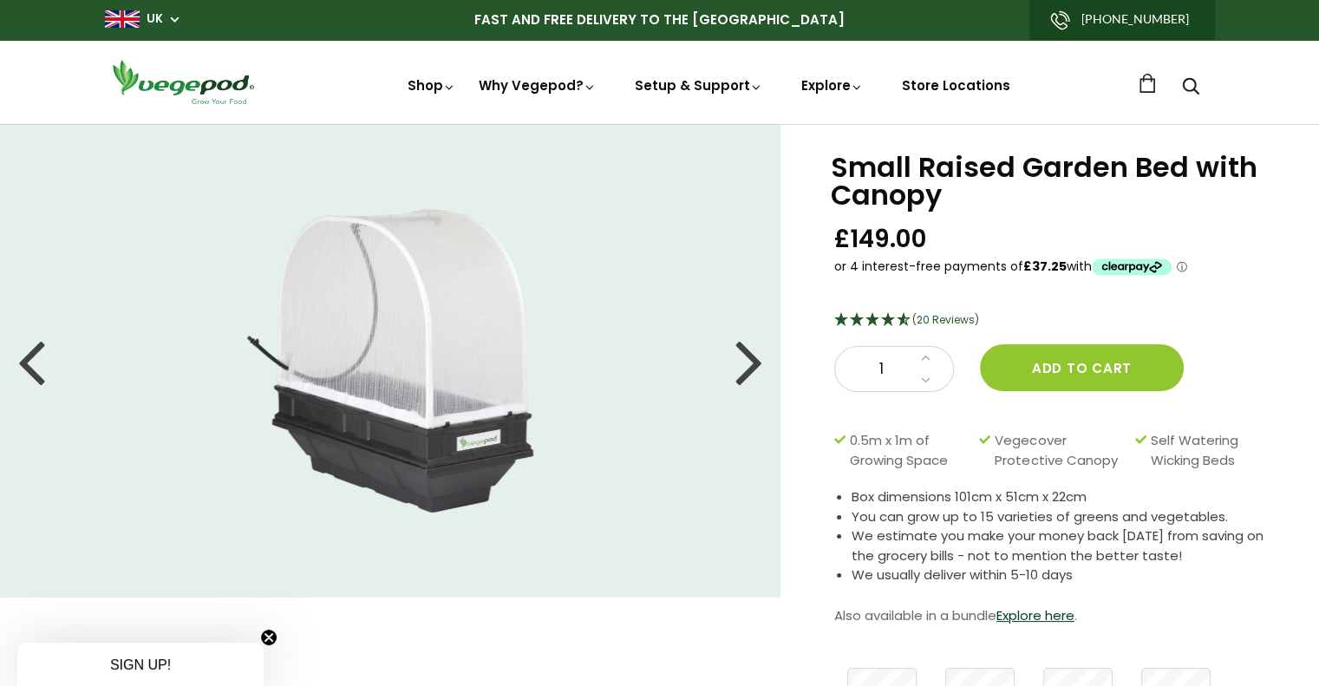
click at [746, 373] on div at bounding box center [750, 361] width 28 height 78
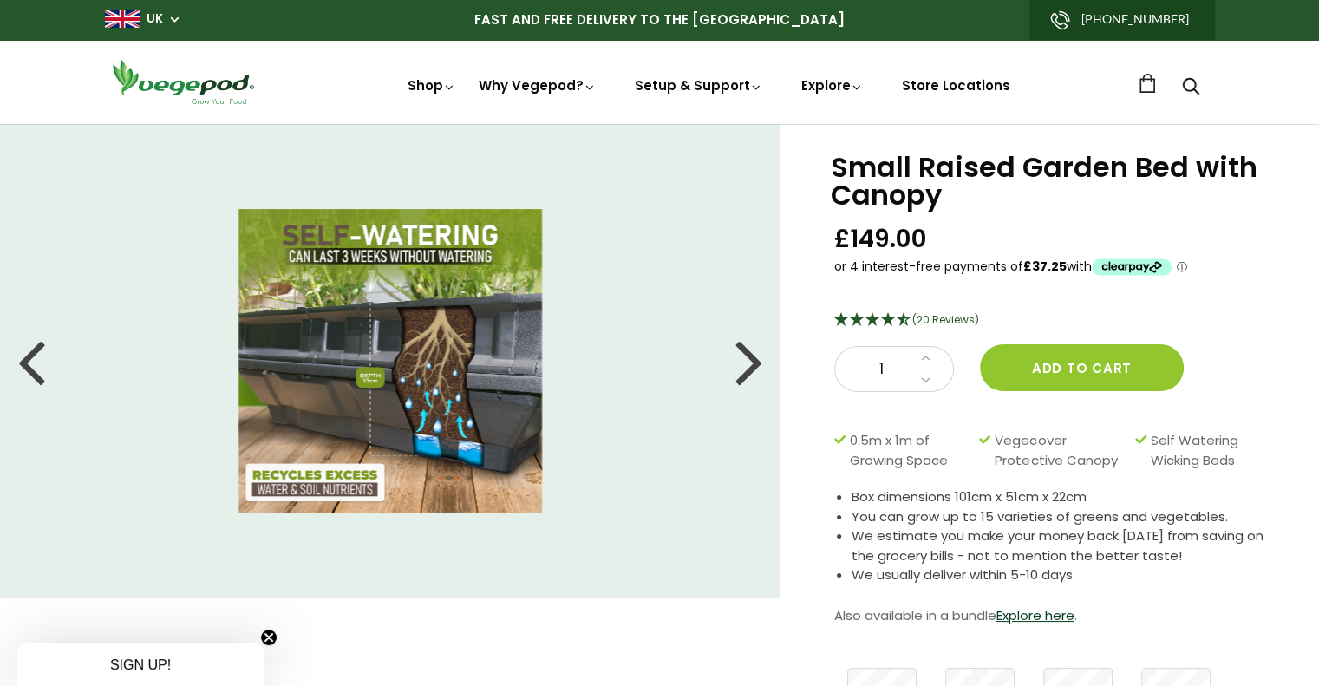
click at [749, 376] on div at bounding box center [750, 361] width 28 height 78
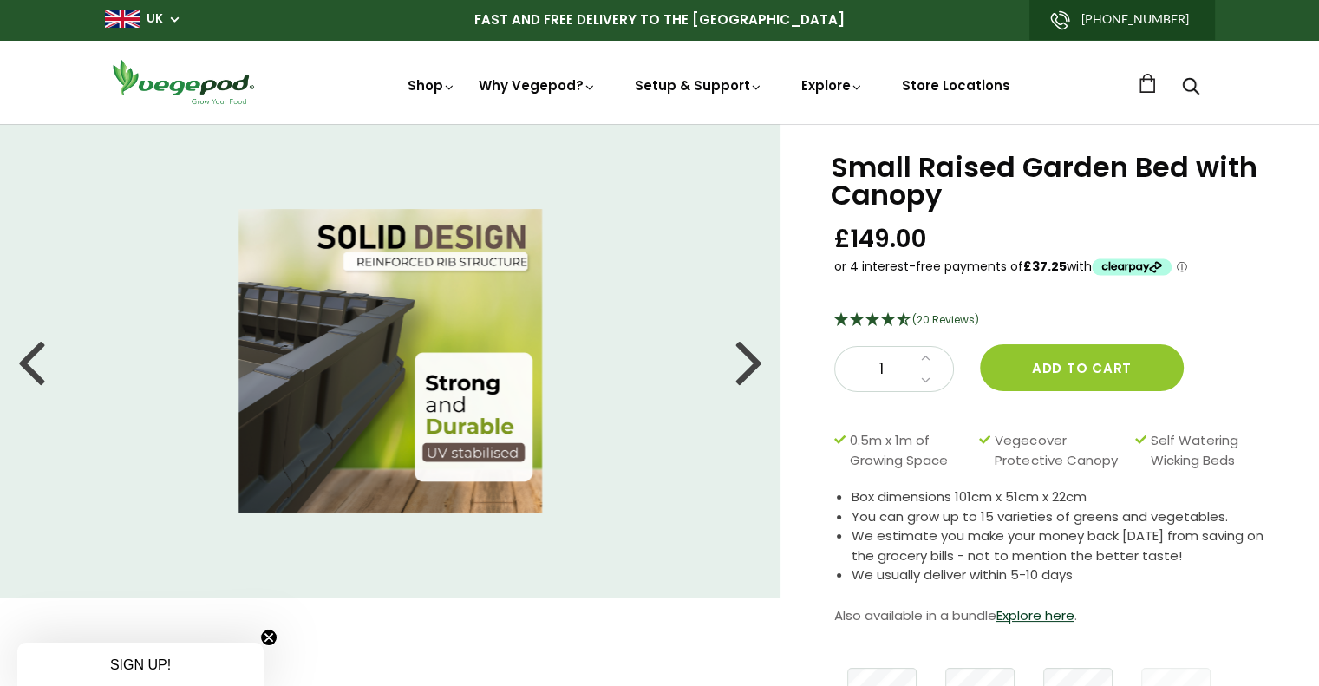
click at [749, 376] on div at bounding box center [750, 361] width 28 height 78
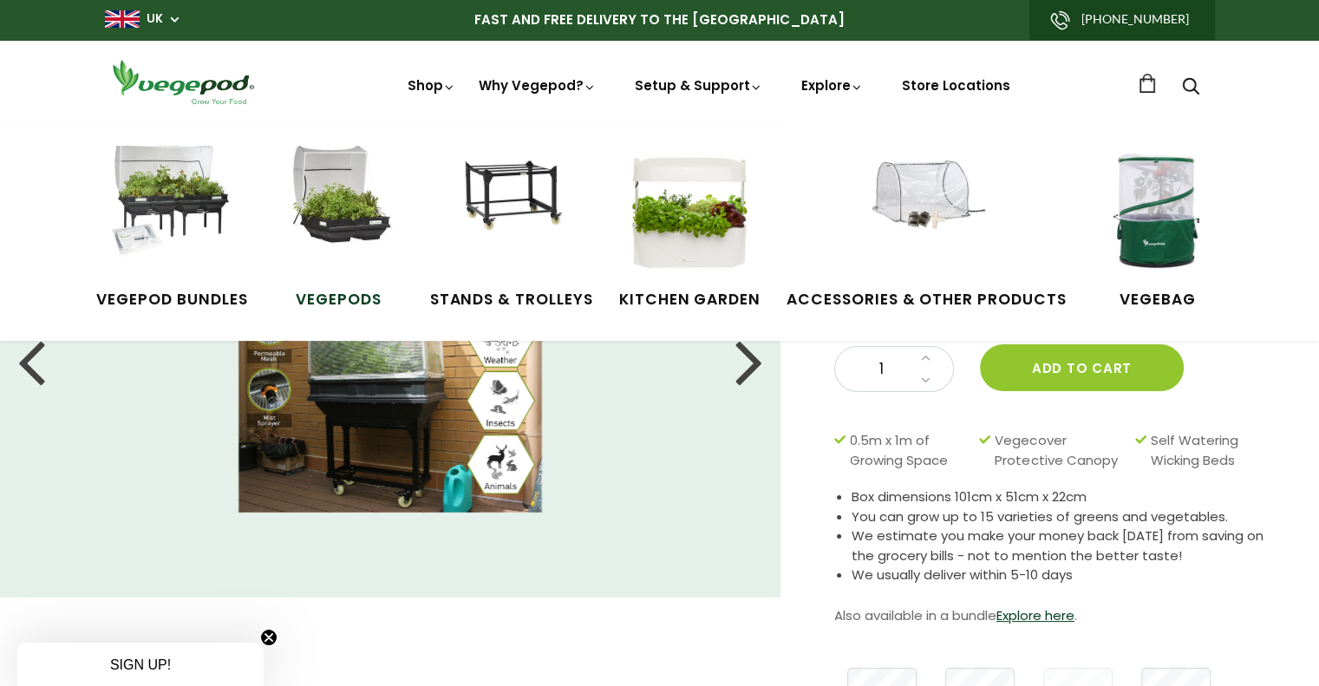
click at [364, 205] on img at bounding box center [339, 211] width 130 height 130
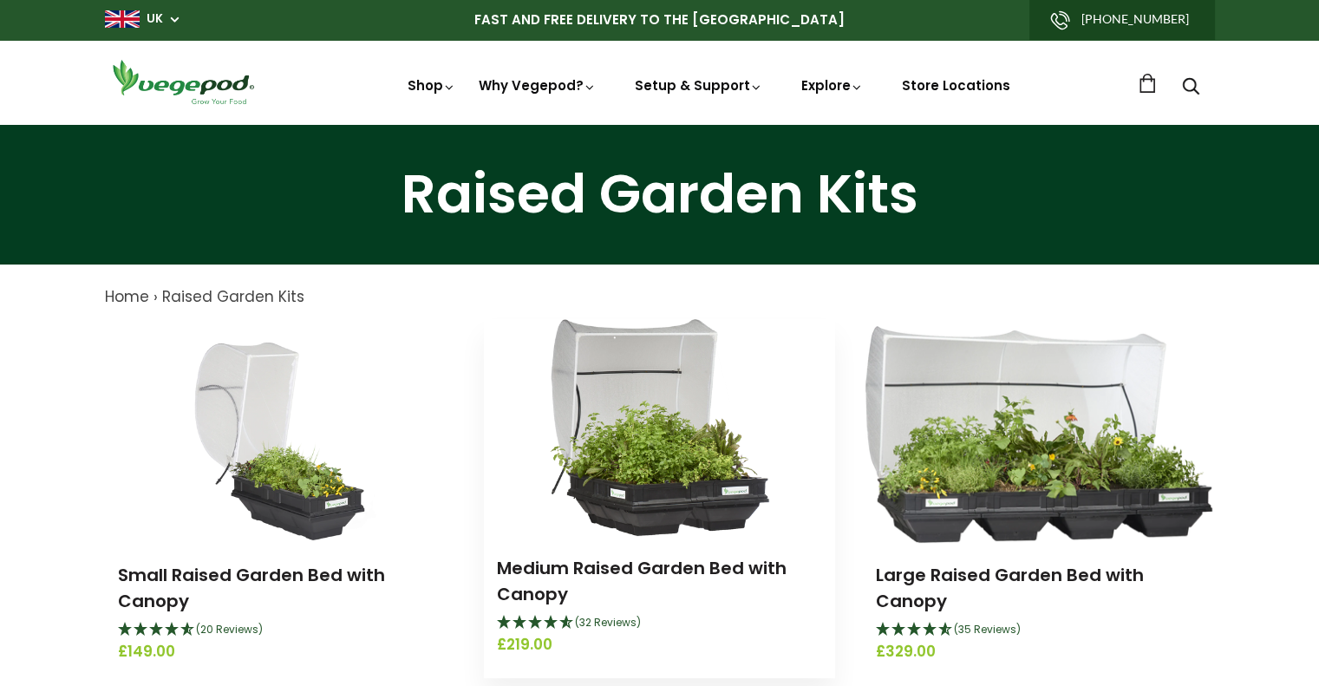
click at [690, 392] on img at bounding box center [660, 427] width 220 height 217
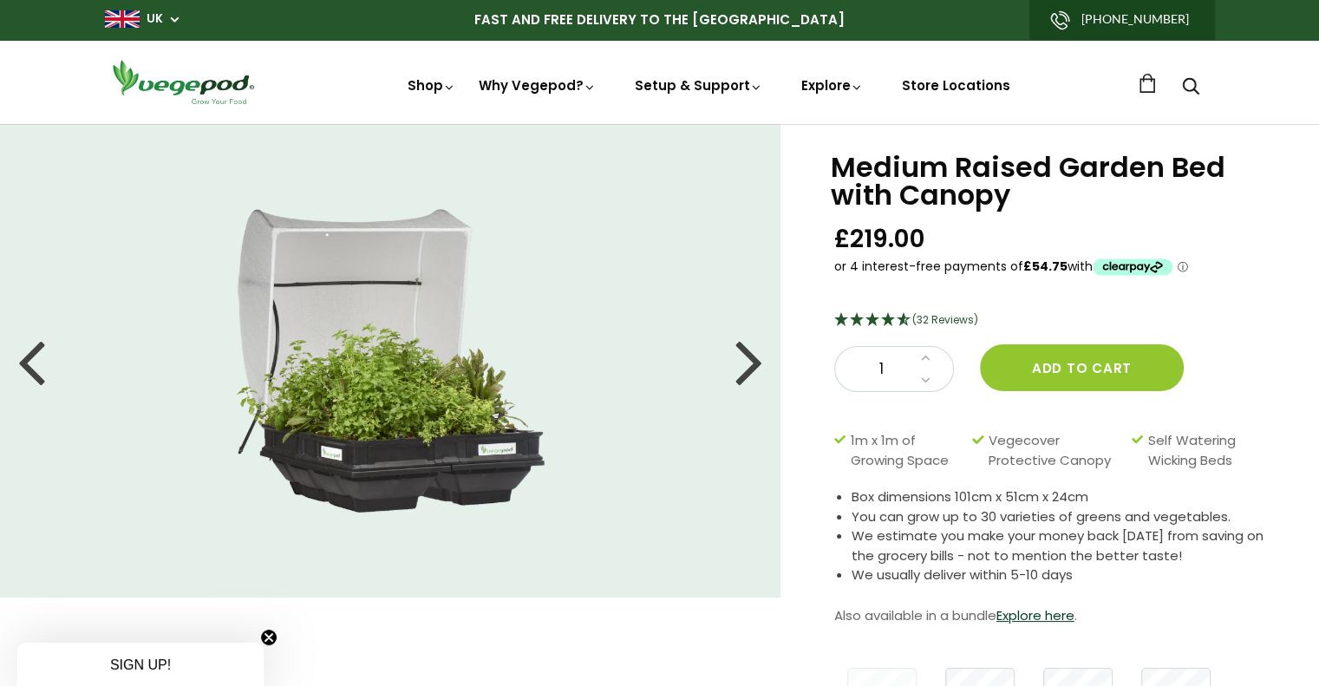
click at [748, 377] on div at bounding box center [750, 361] width 28 height 78
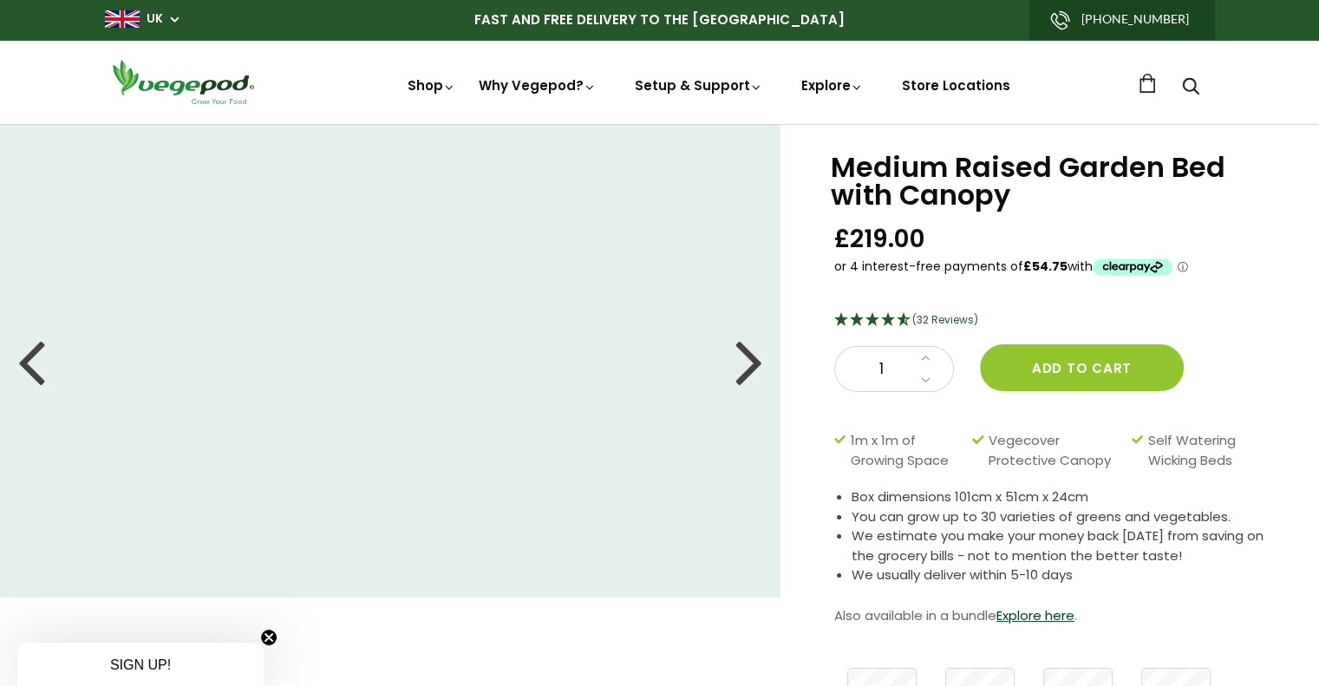
click at [748, 377] on div at bounding box center [750, 361] width 28 height 78
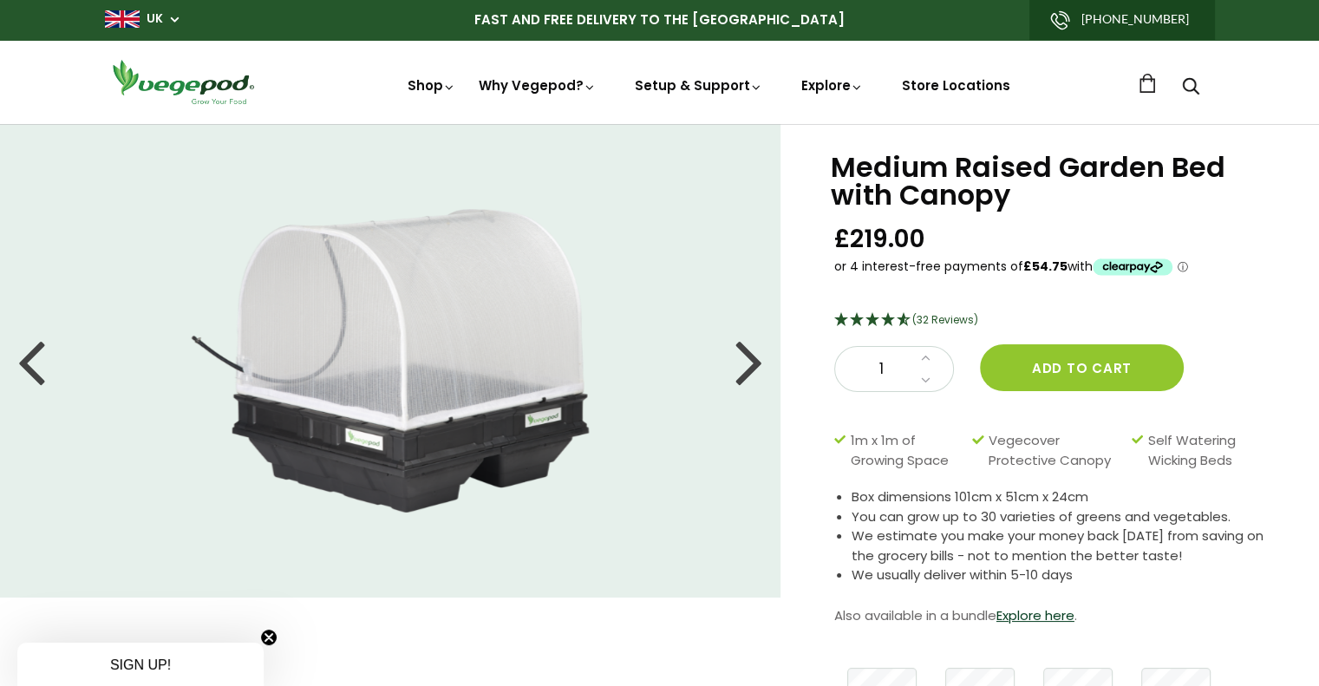
click at [748, 377] on div at bounding box center [750, 361] width 28 height 78
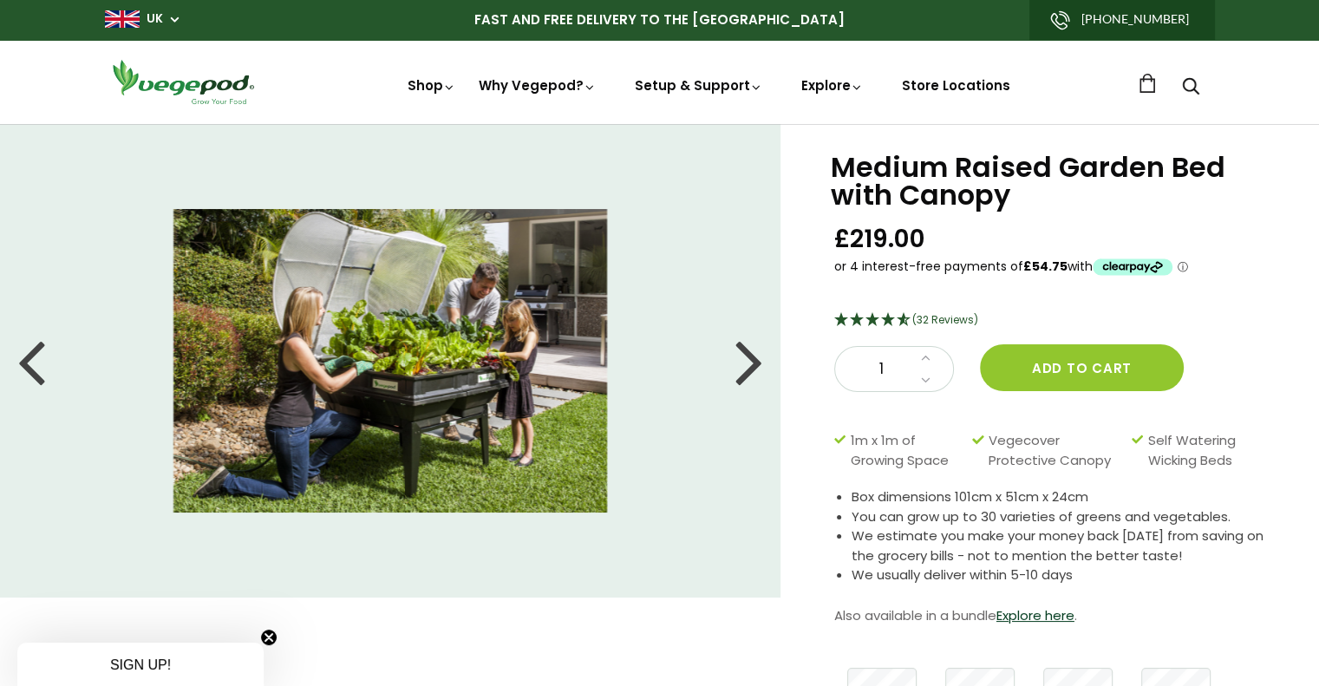
click at [748, 377] on div at bounding box center [750, 361] width 28 height 78
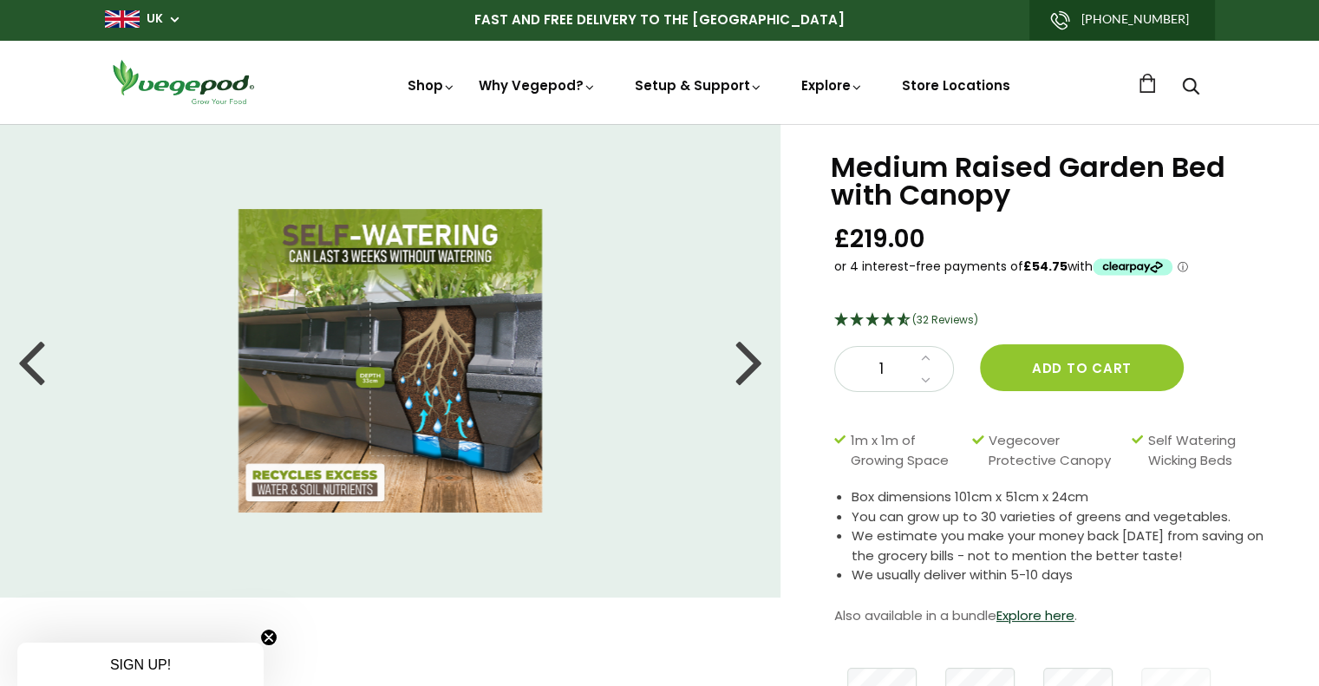
click at [748, 377] on div at bounding box center [750, 361] width 28 height 78
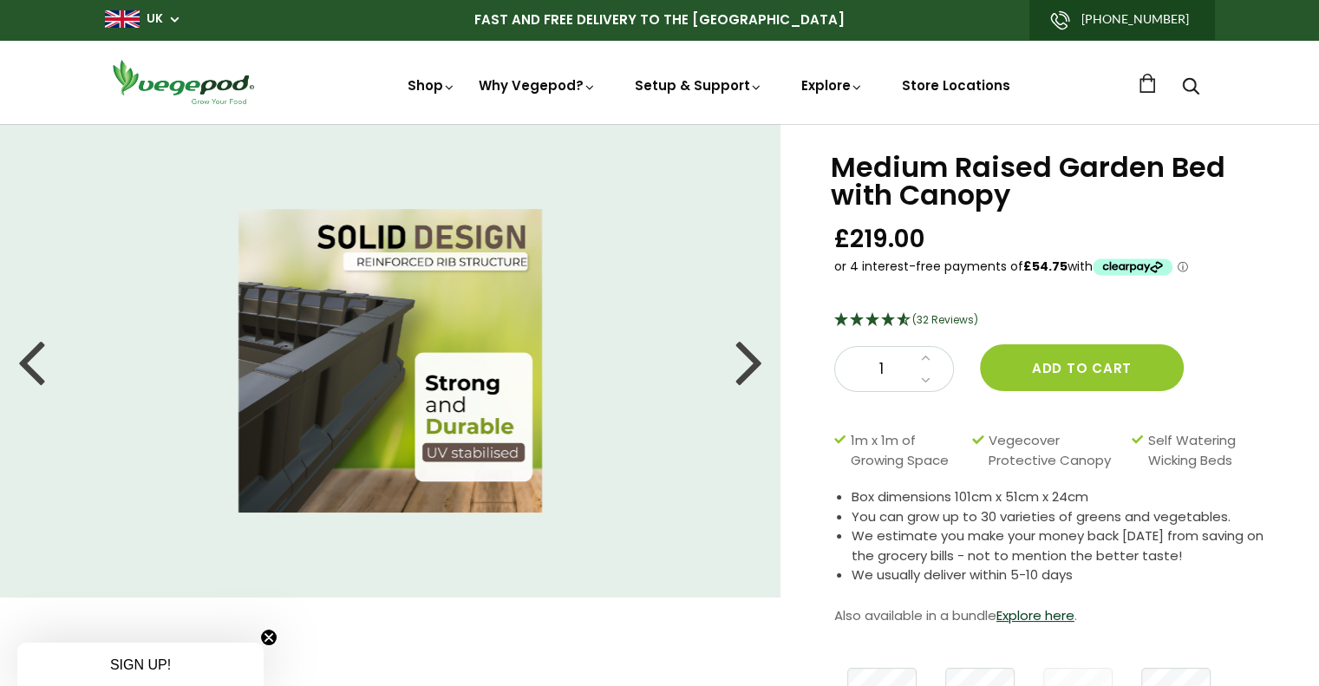
click at [748, 377] on div at bounding box center [750, 361] width 28 height 78
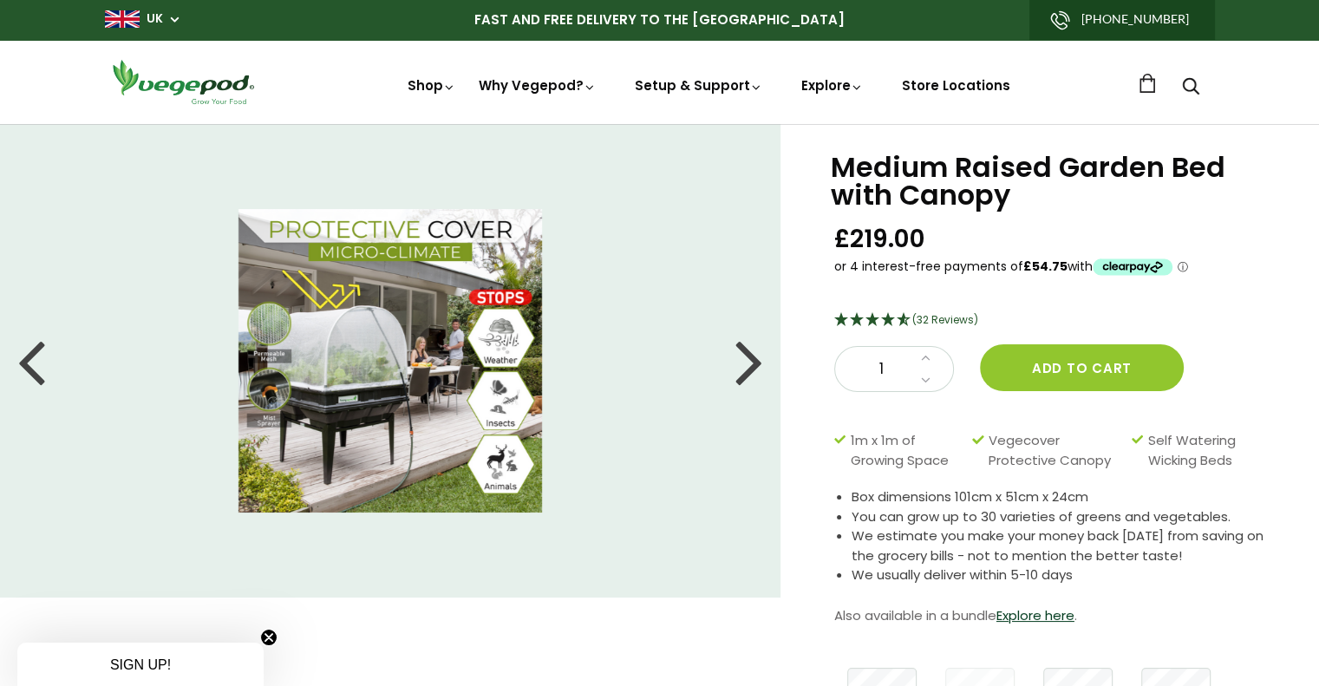
click at [748, 377] on div at bounding box center [750, 361] width 28 height 78
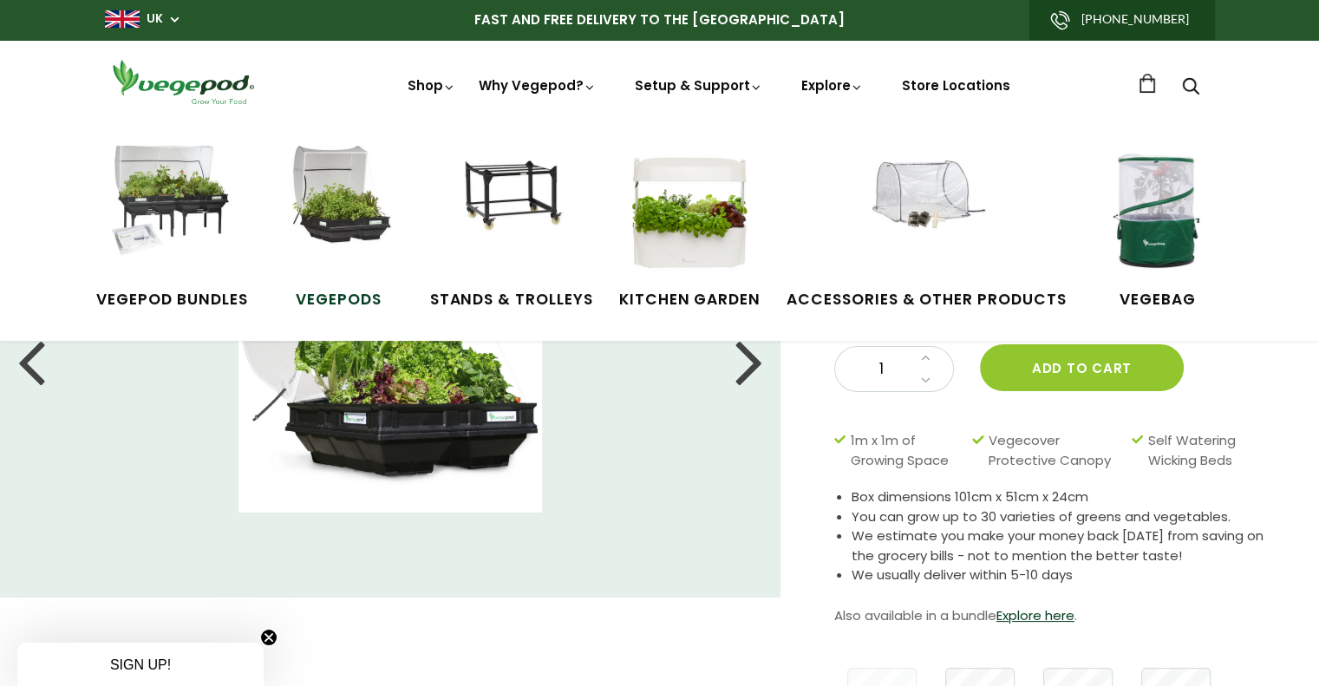
drag, startPoint x: 371, startPoint y: 215, endPoint x: 430, endPoint y: 239, distance: 63.8
click at [373, 215] on img at bounding box center [339, 211] width 130 height 130
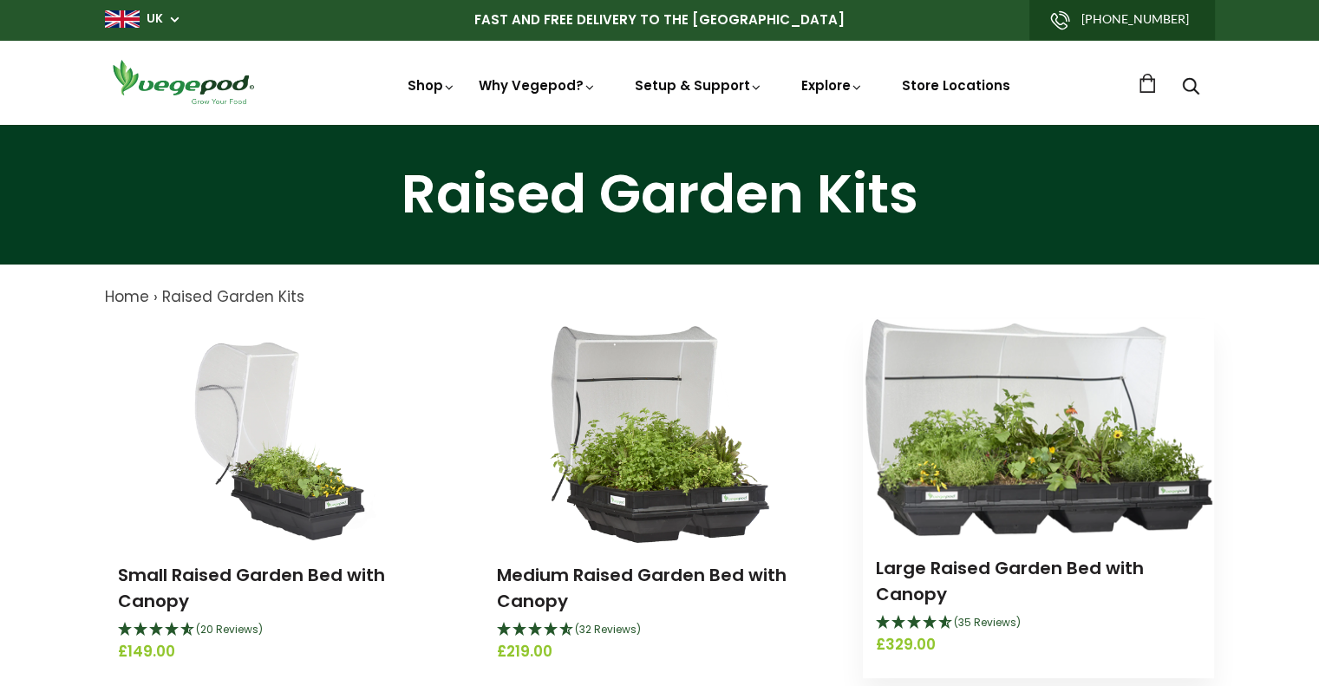
click at [1008, 389] on img at bounding box center [1039, 427] width 347 height 217
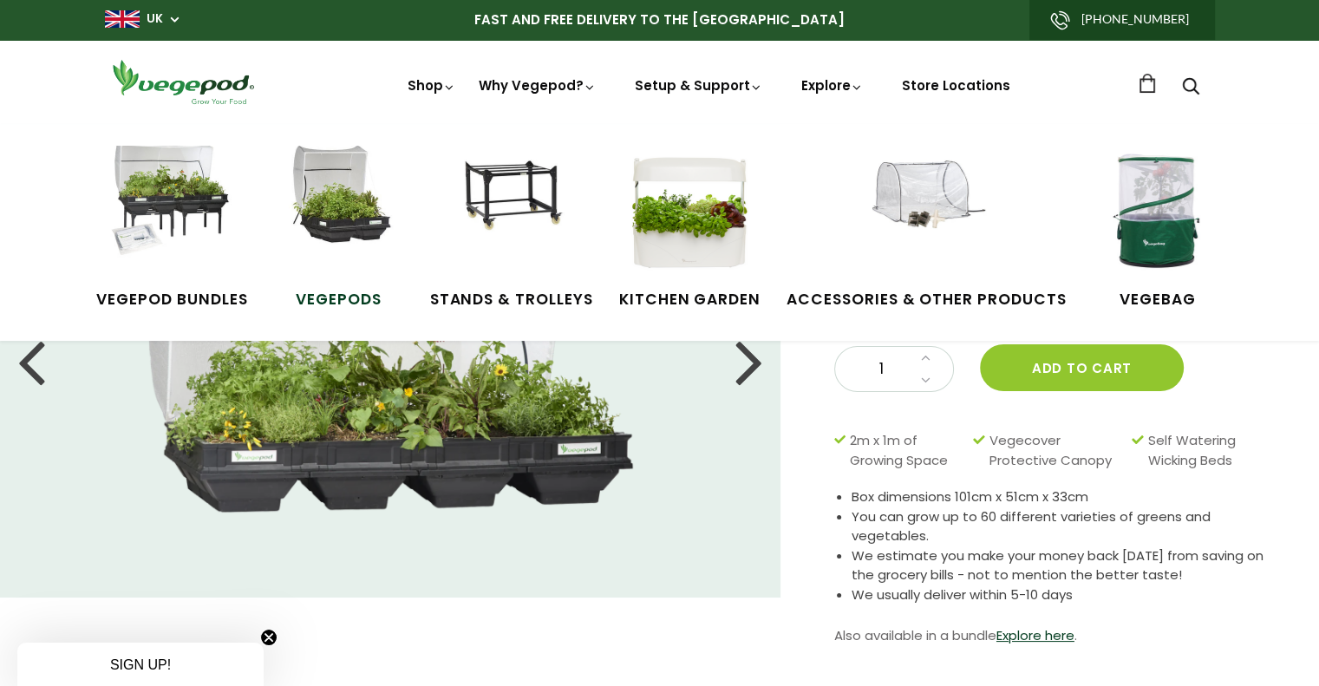
click at [362, 225] on img at bounding box center [339, 211] width 130 height 130
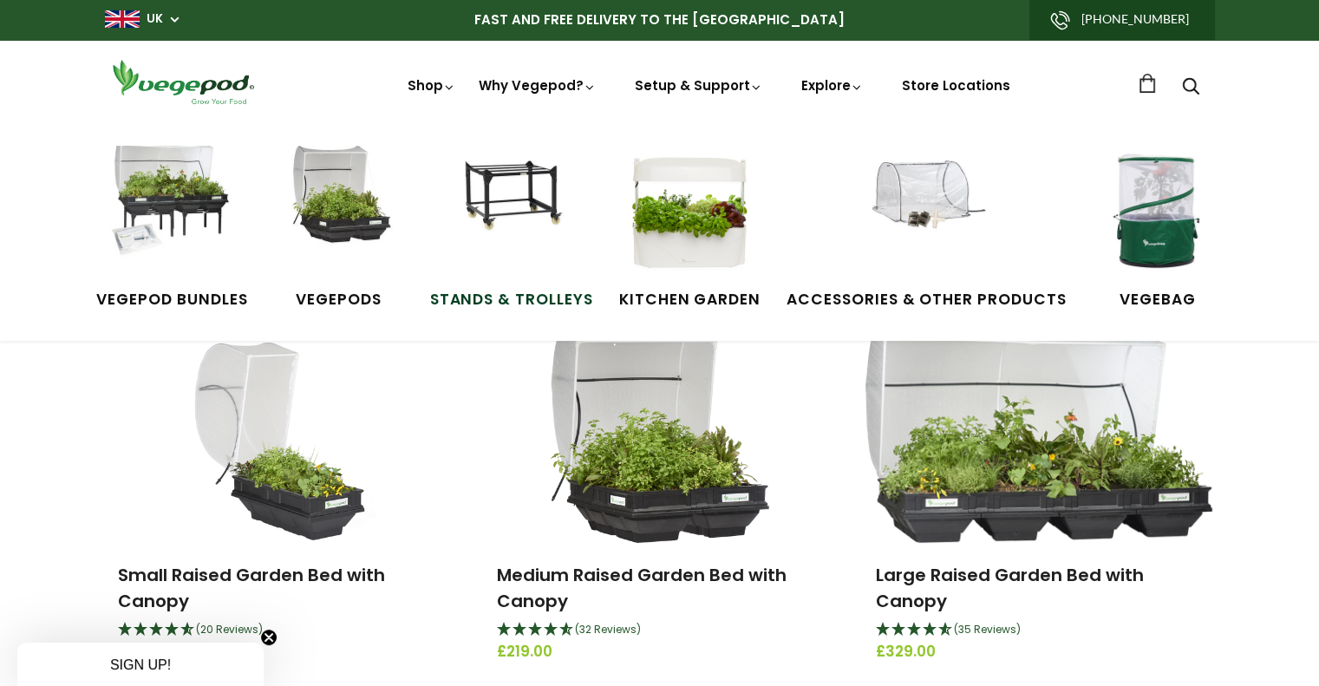
click at [552, 193] on img at bounding box center [512, 211] width 130 height 130
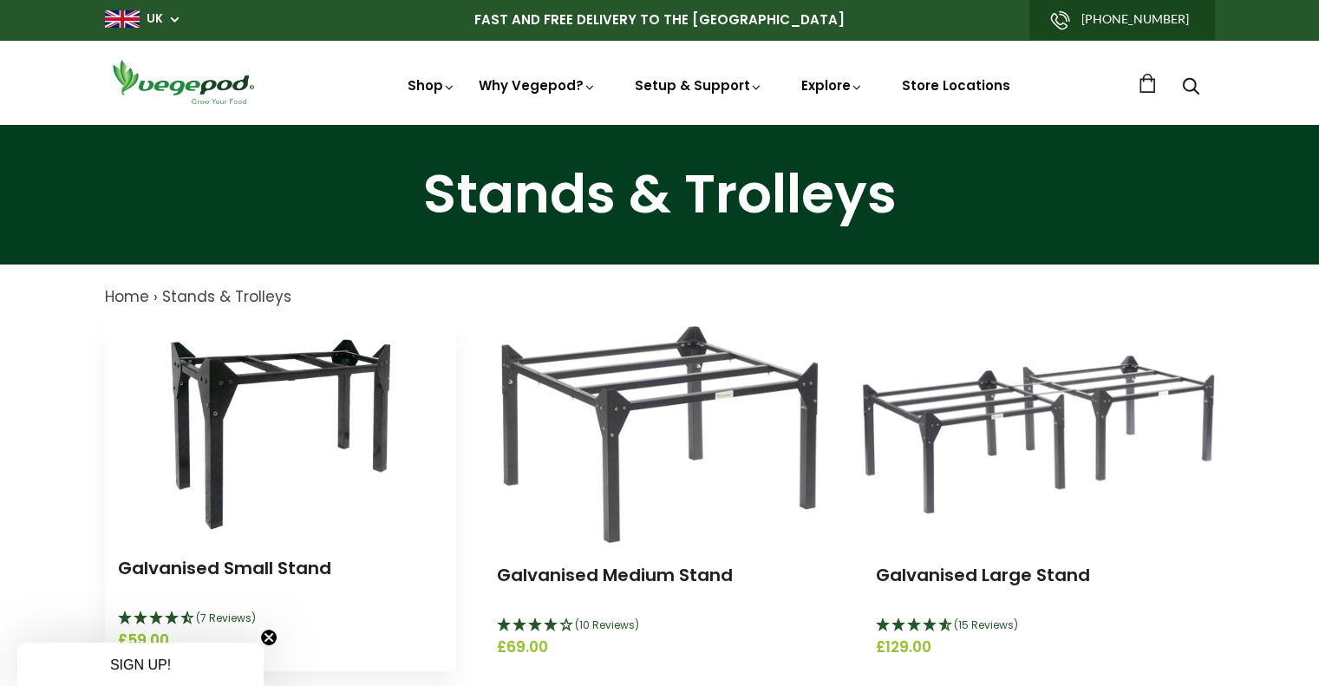
click at [289, 435] on img at bounding box center [280, 427] width 257 height 217
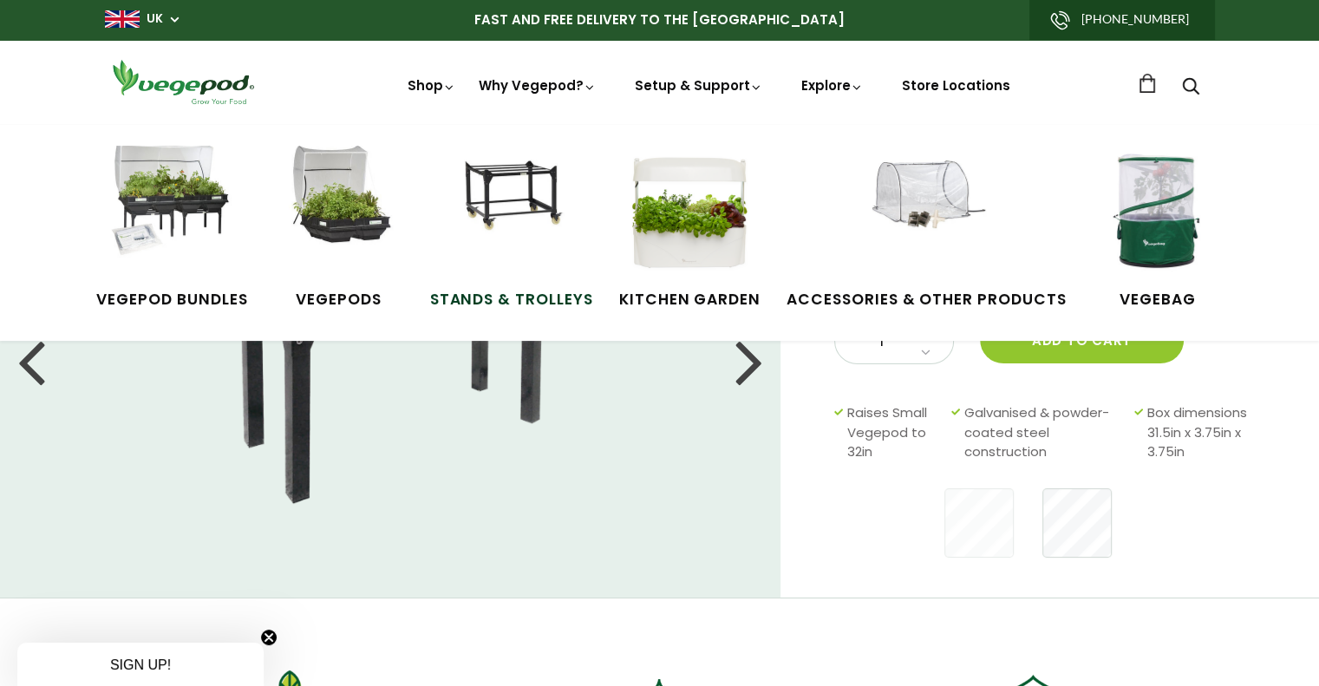
click at [583, 202] on link "Stands & Trolleys" at bounding box center [511, 228] width 163 height 165
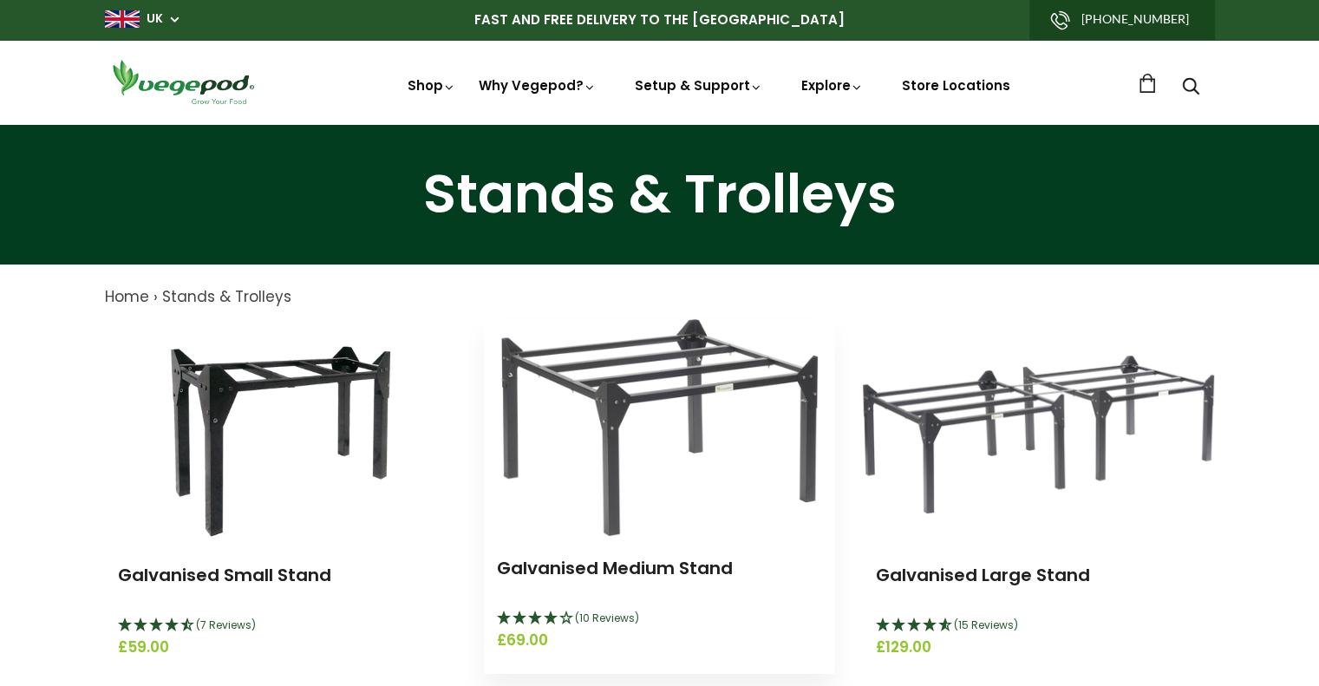
click at [656, 390] on img at bounding box center [659, 427] width 317 height 217
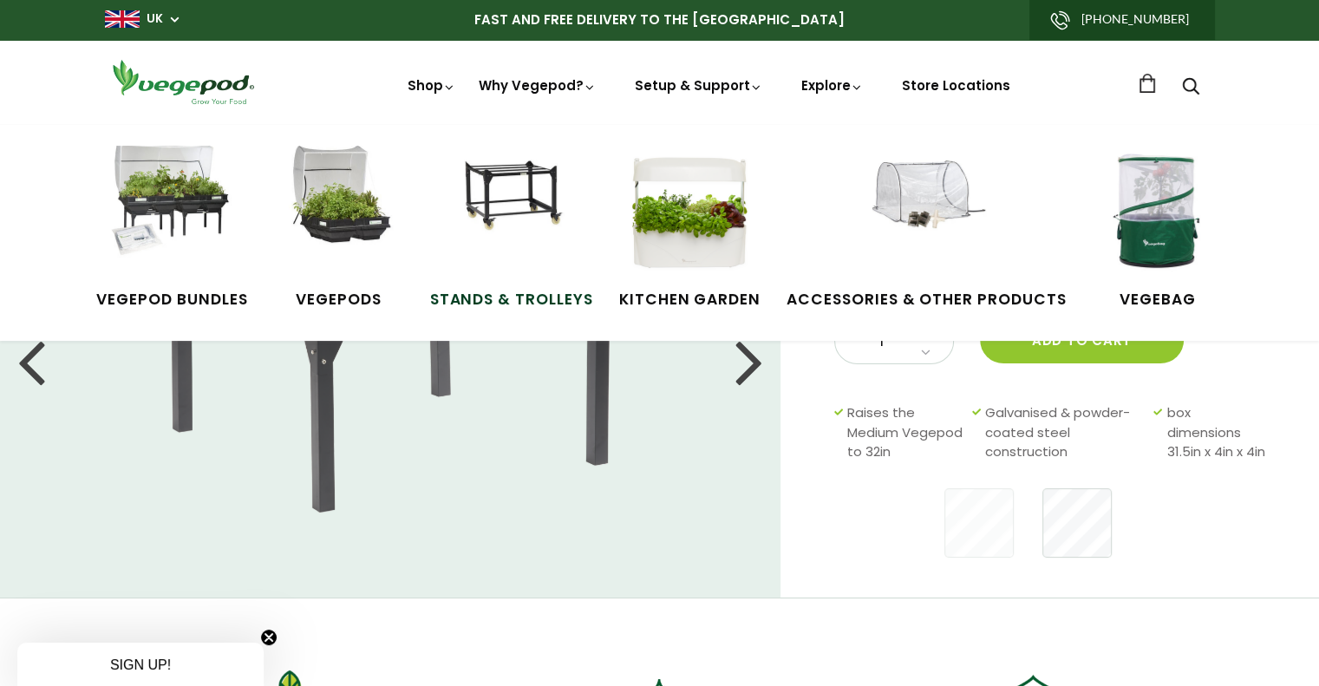
drag, startPoint x: 550, startPoint y: 215, endPoint x: 577, endPoint y: 228, distance: 29.9
click at [552, 216] on img at bounding box center [512, 211] width 130 height 130
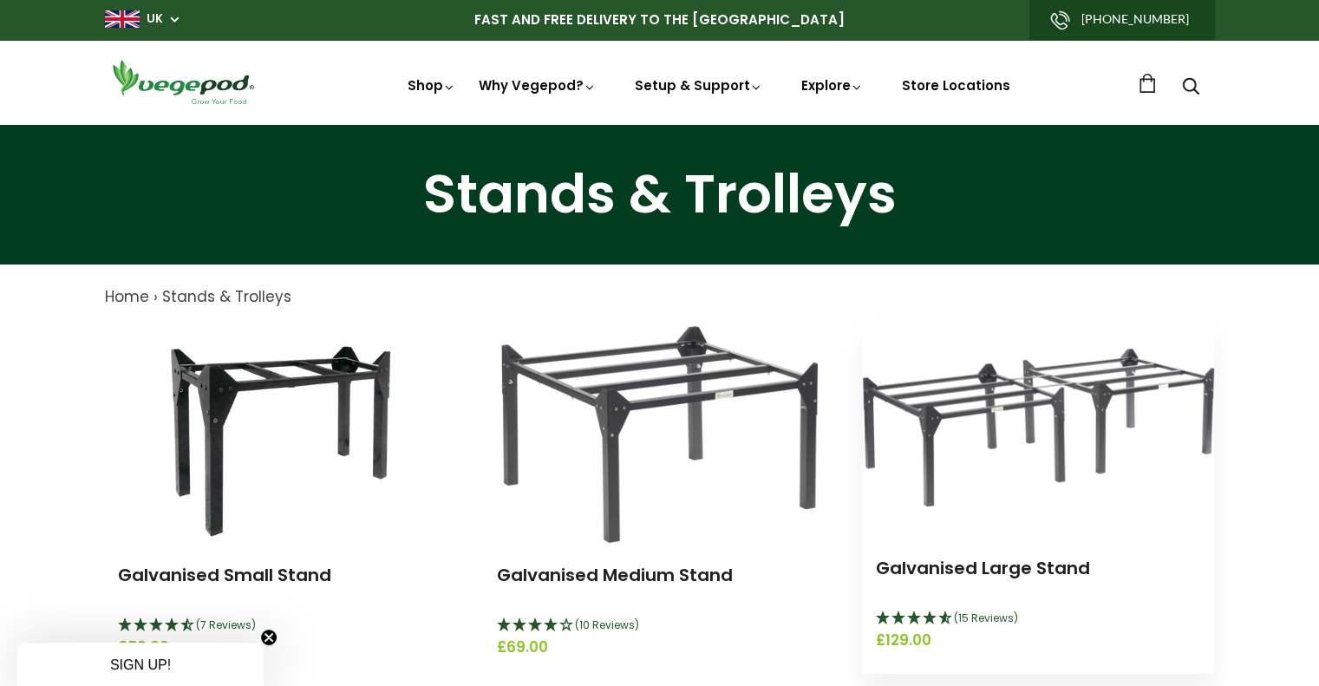
click at [901, 391] on img at bounding box center [1038, 428] width 351 height 158
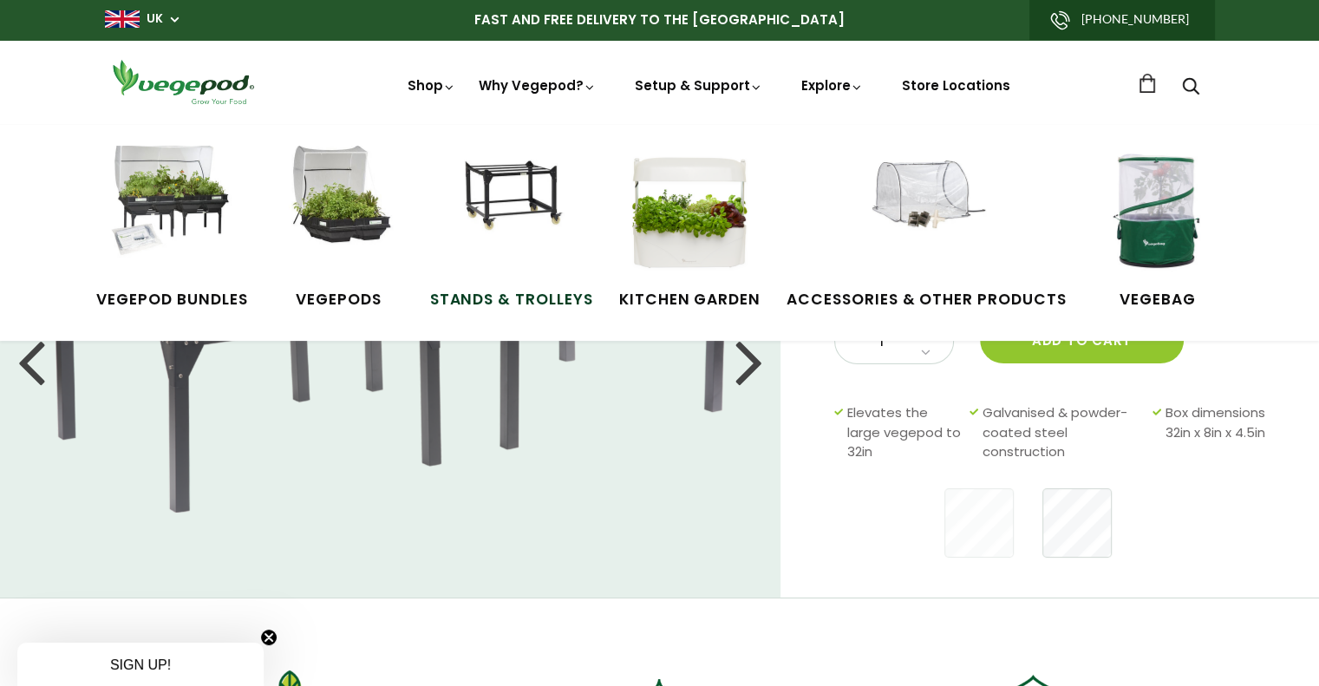
drag, startPoint x: 524, startPoint y: 193, endPoint x: 536, endPoint y: 213, distance: 23.4
click at [525, 193] on img at bounding box center [512, 211] width 130 height 130
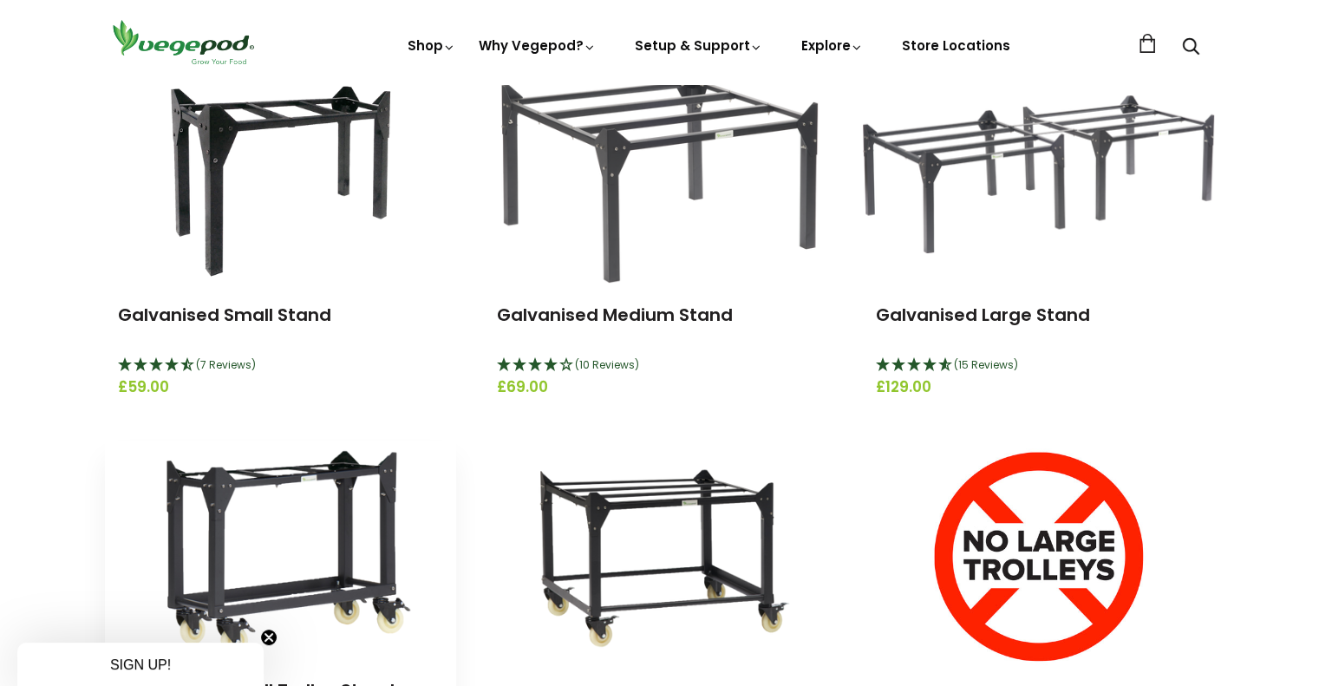
click at [319, 498] on img at bounding box center [281, 550] width 310 height 217
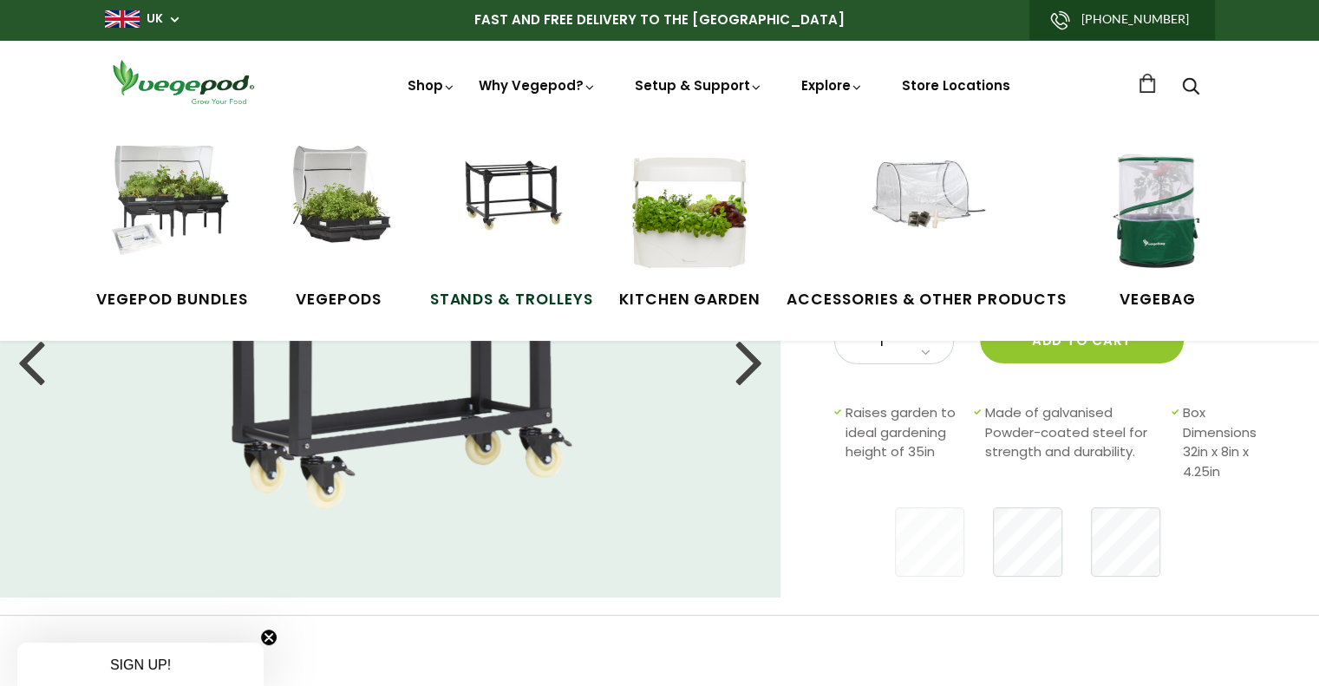
click at [516, 180] on img at bounding box center [512, 211] width 130 height 130
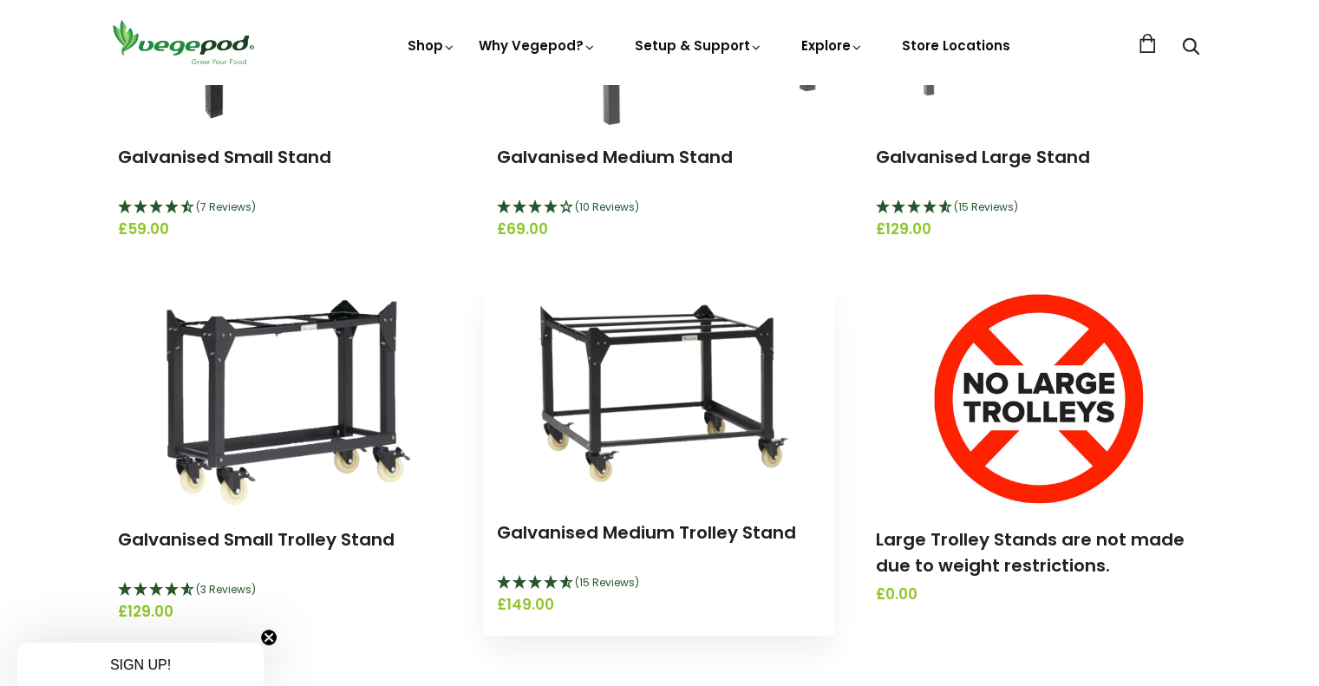
scroll to position [347, 0]
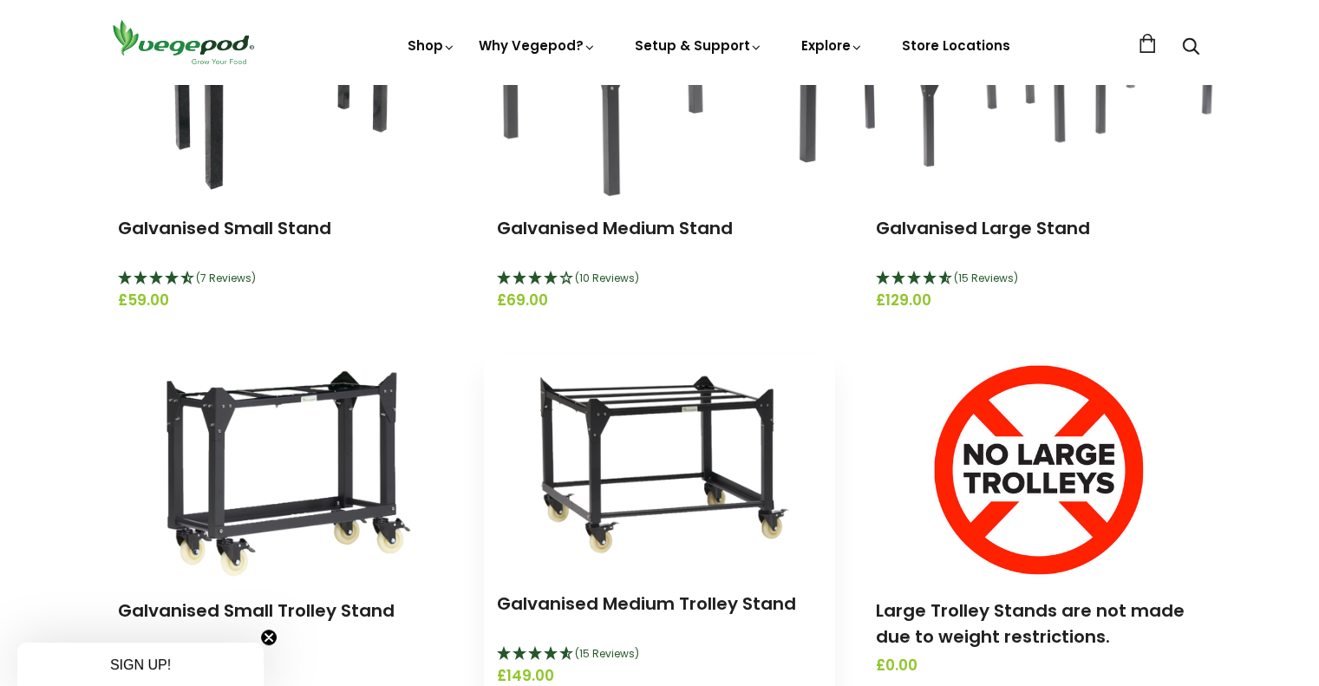
click at [664, 426] on img at bounding box center [660, 463] width 310 height 217
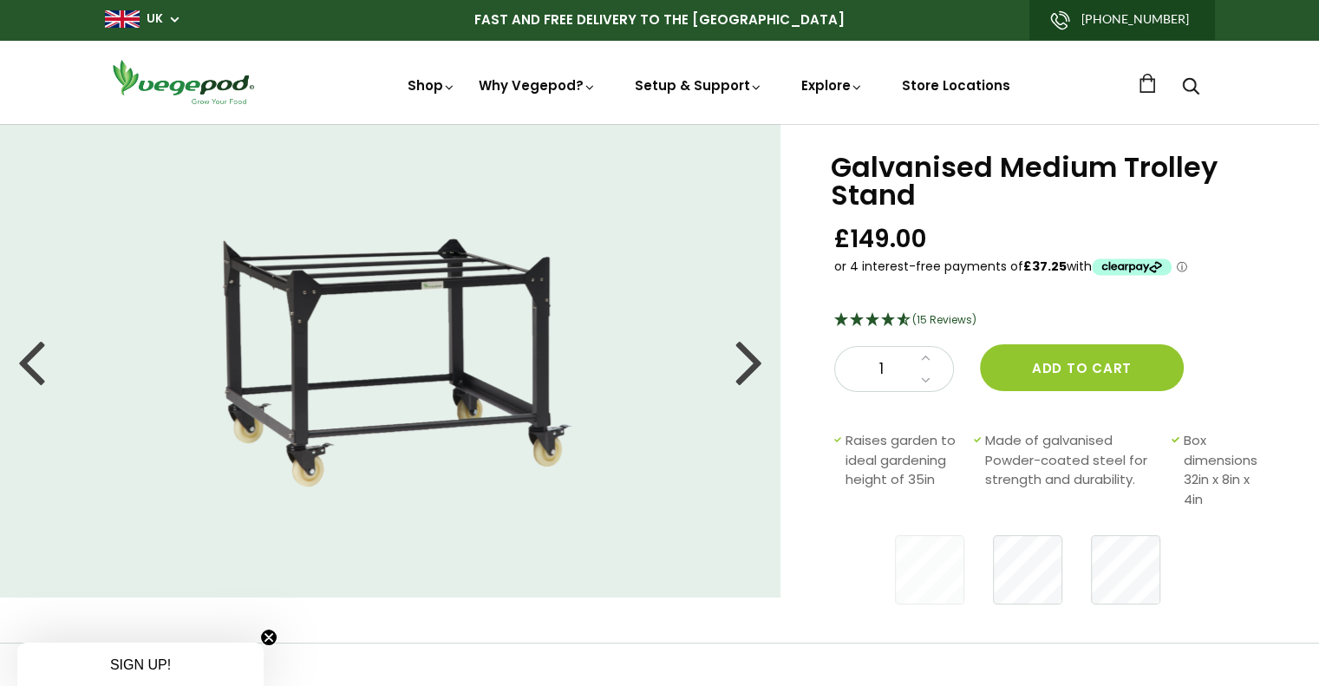
click at [175, 12] on span "UK" at bounding box center [142, 18] width 74 height 16
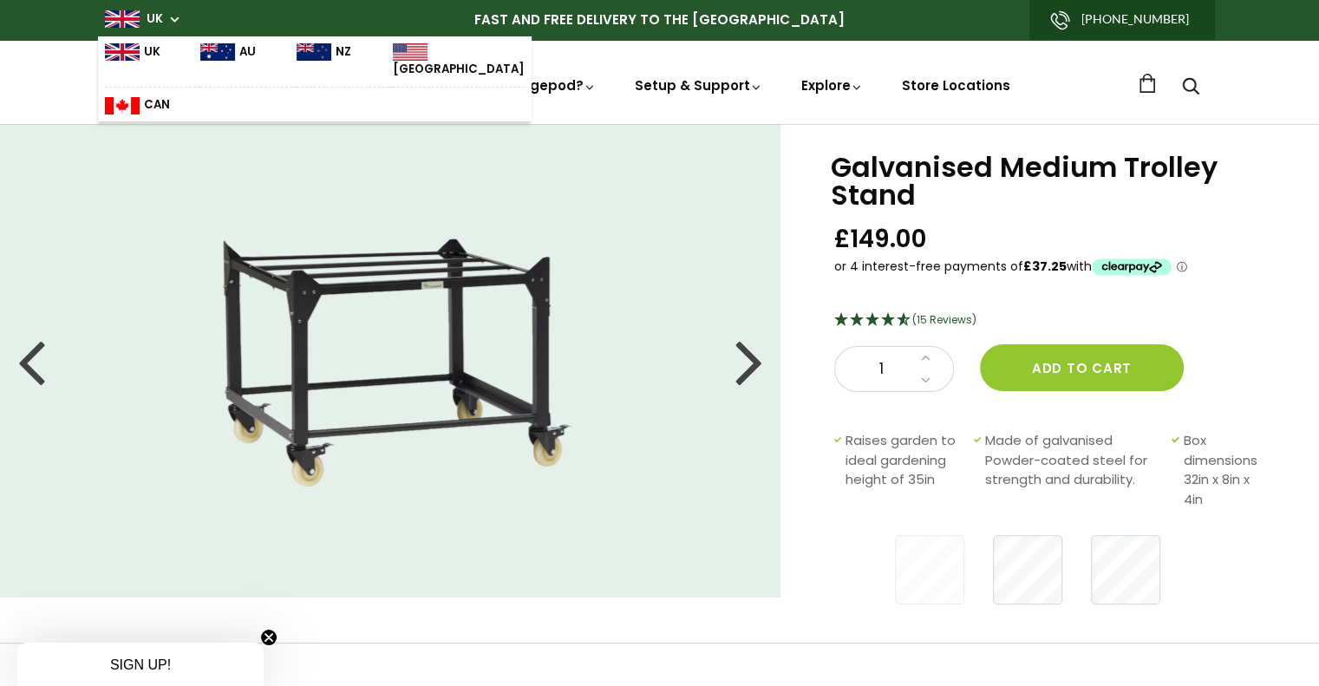
click at [206, 43] on img at bounding box center [217, 51] width 35 height 17
